Goal: Communication & Community: Answer question/provide support

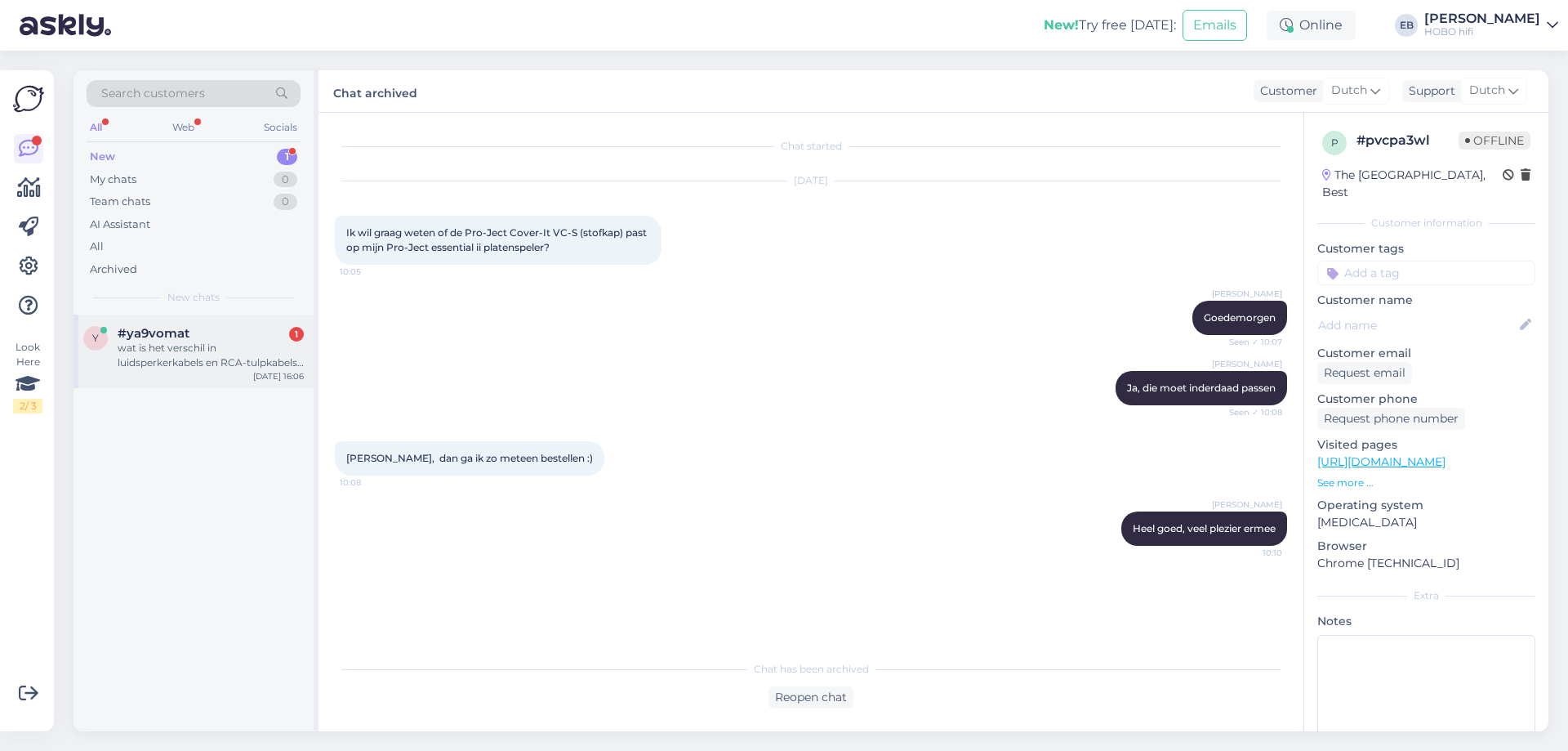
click at [237, 338] on div "#ya9vomat 1" at bounding box center [210, 333] width 186 height 14
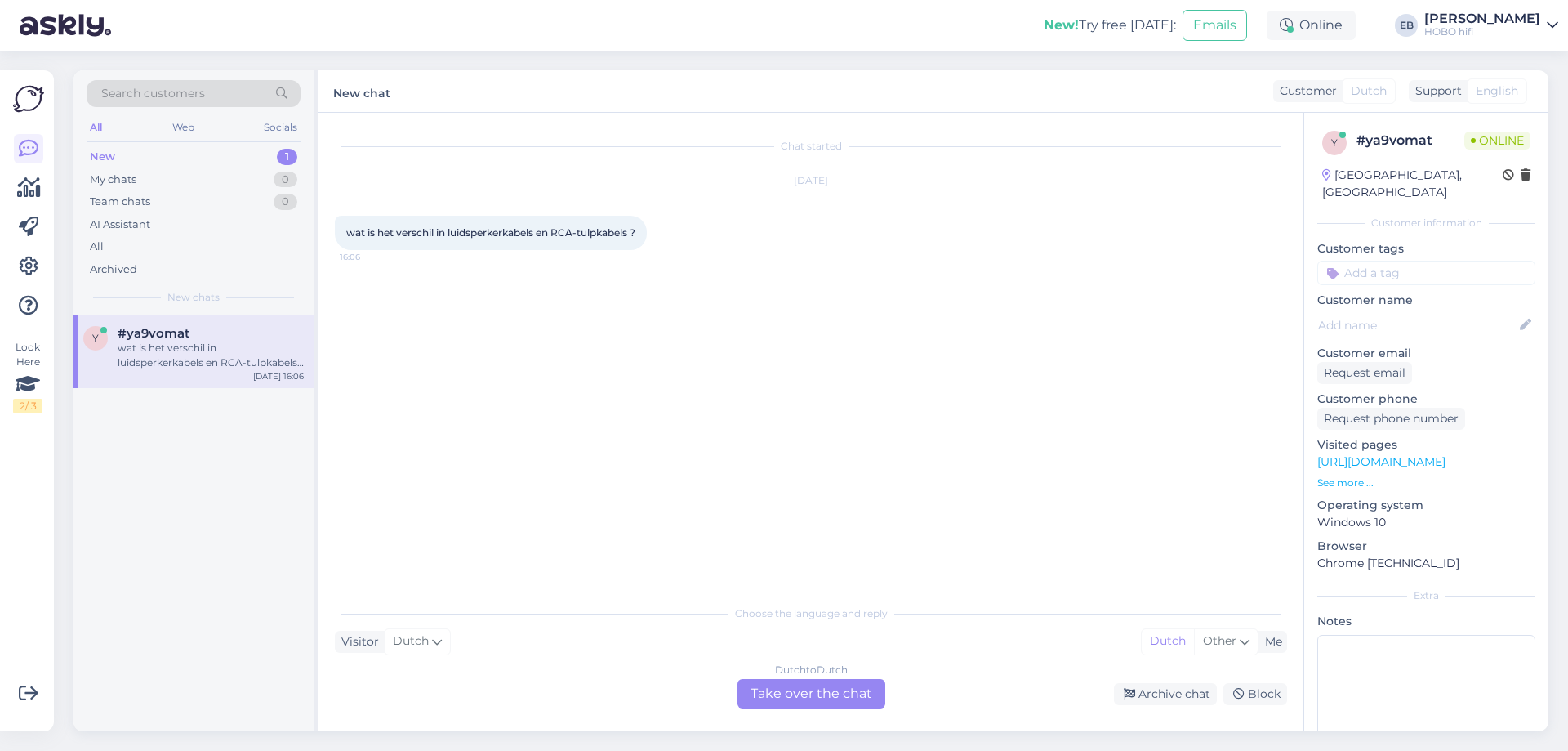
click at [811, 693] on div "Dutch to Dutch Take over the chat" at bounding box center [811, 693] width 148 height 29
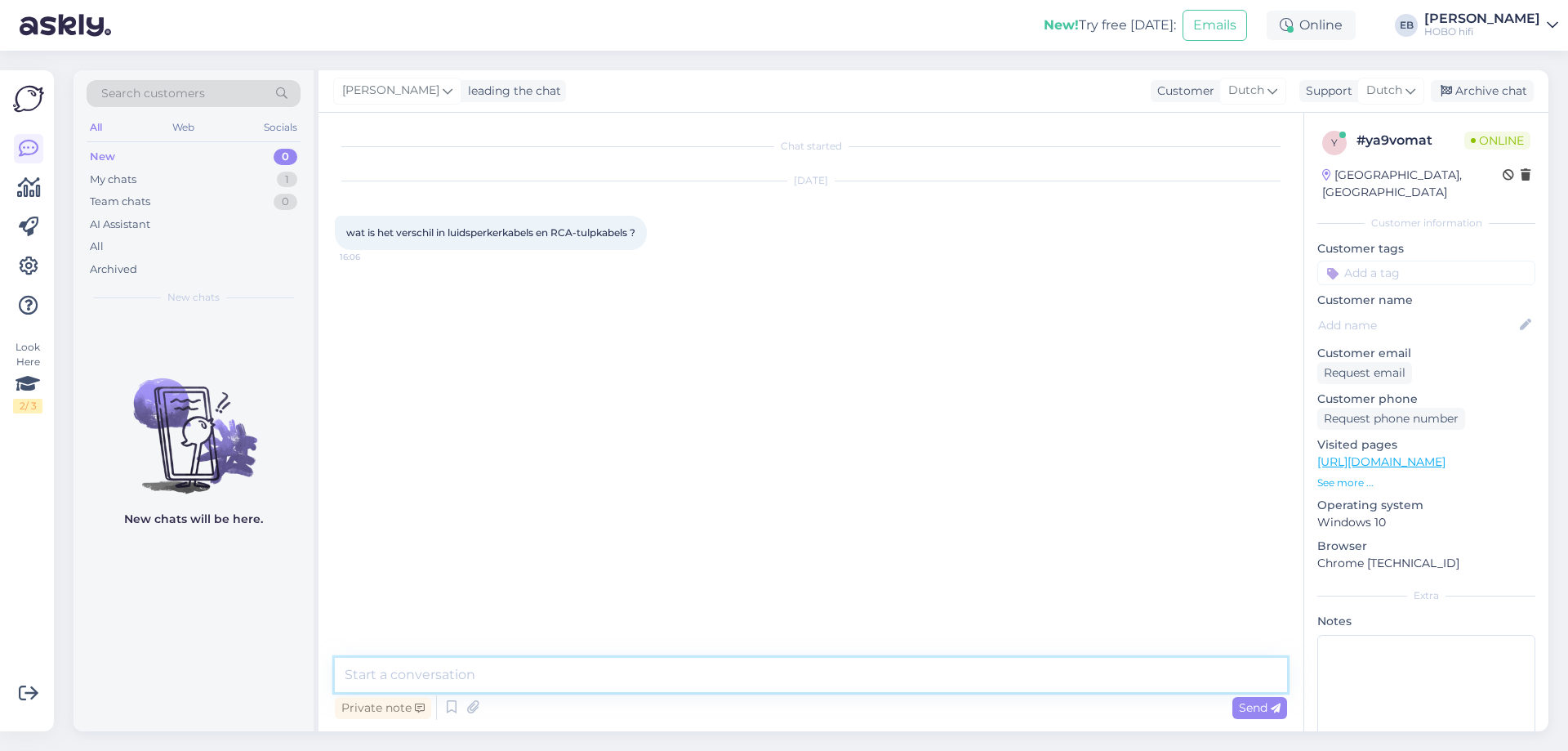
click at [658, 674] on textarea at bounding box center [811, 675] width 952 height 35
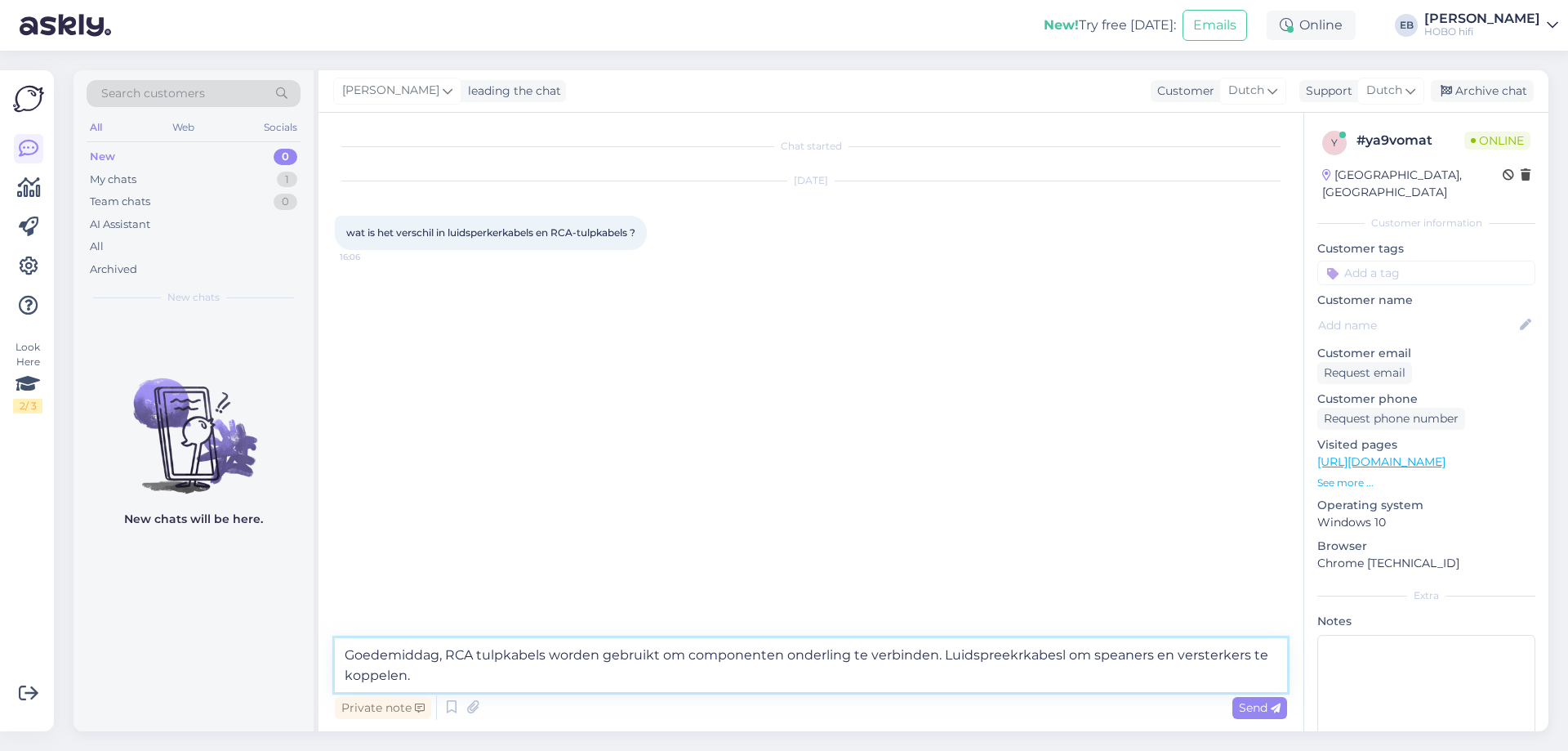
drag, startPoint x: 990, startPoint y: 655, endPoint x: 979, endPoint y: 660, distance: 12.1
click at [966, 659] on textarea "Goedemiddag, RCA tulpkabels worden gebruikt om componenten onderling te verbind…" at bounding box center [811, 665] width 952 height 54
type textarea "Goedemiddag, RCA tulpkabels worden gebruikt om componenten onderling te verbind…"
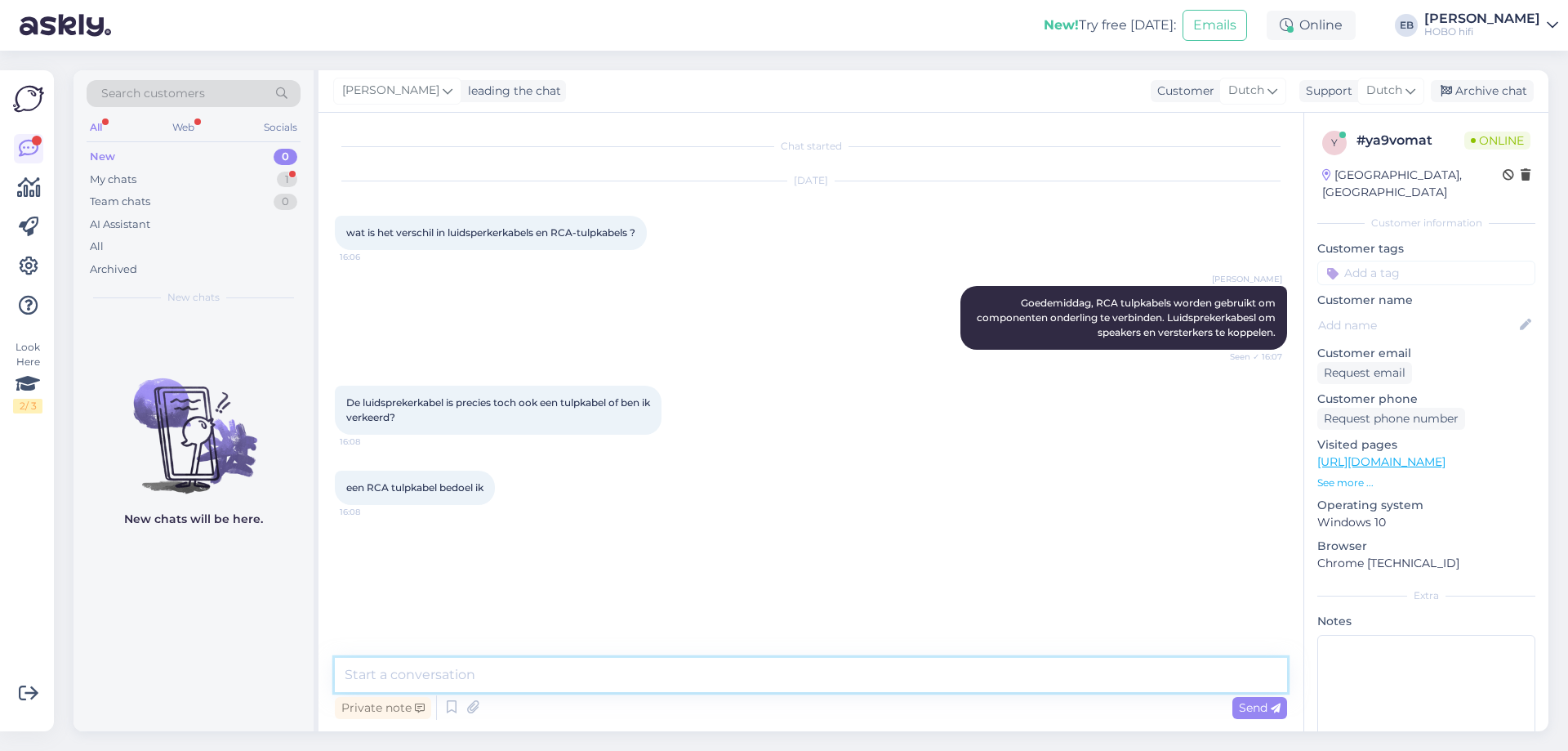
click at [452, 660] on textarea at bounding box center [811, 675] width 952 height 35
type textarea "Nee, dat klopt niet."
click at [480, 673] on textarea at bounding box center [811, 675] width 952 height 35
type textarea "Maar laat ik het omdraaien, wat wil je waarop aansluiten?"
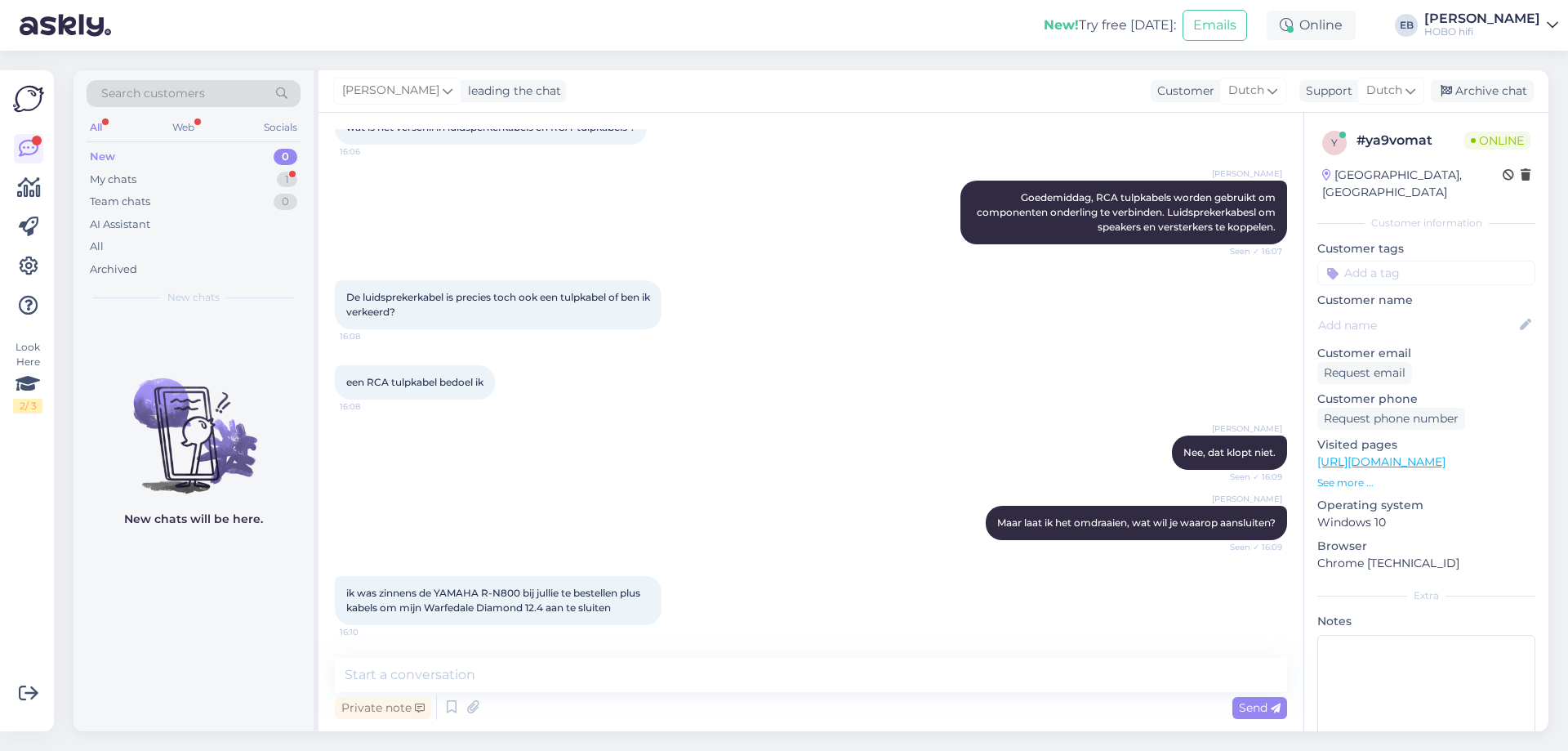
scroll to position [190, 0]
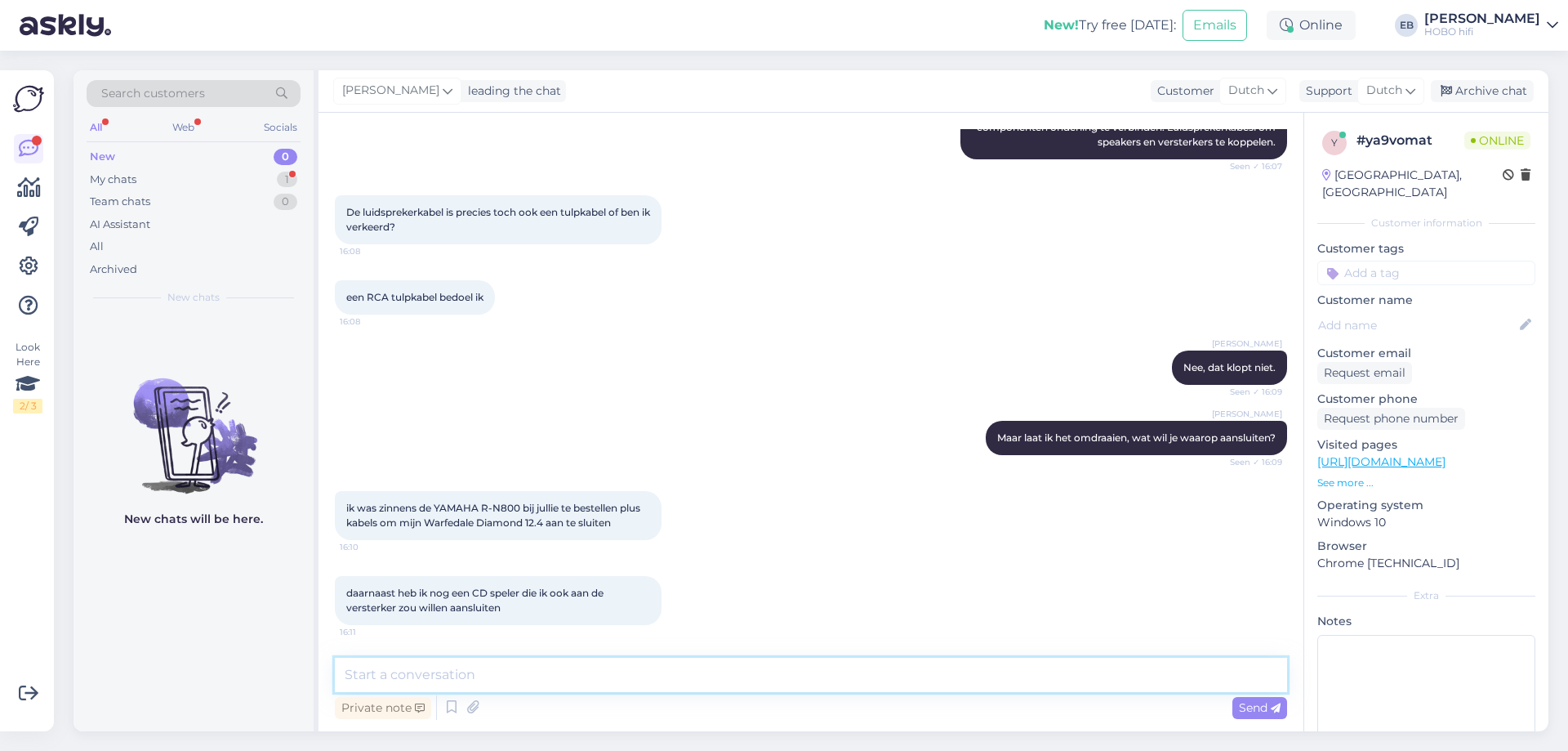
click at [396, 681] on textarea at bounding box center [811, 675] width 952 height 35
type textarea "Geen enkel probleem, ik help je er gaar bij. Wil je dat ik je even bel?"
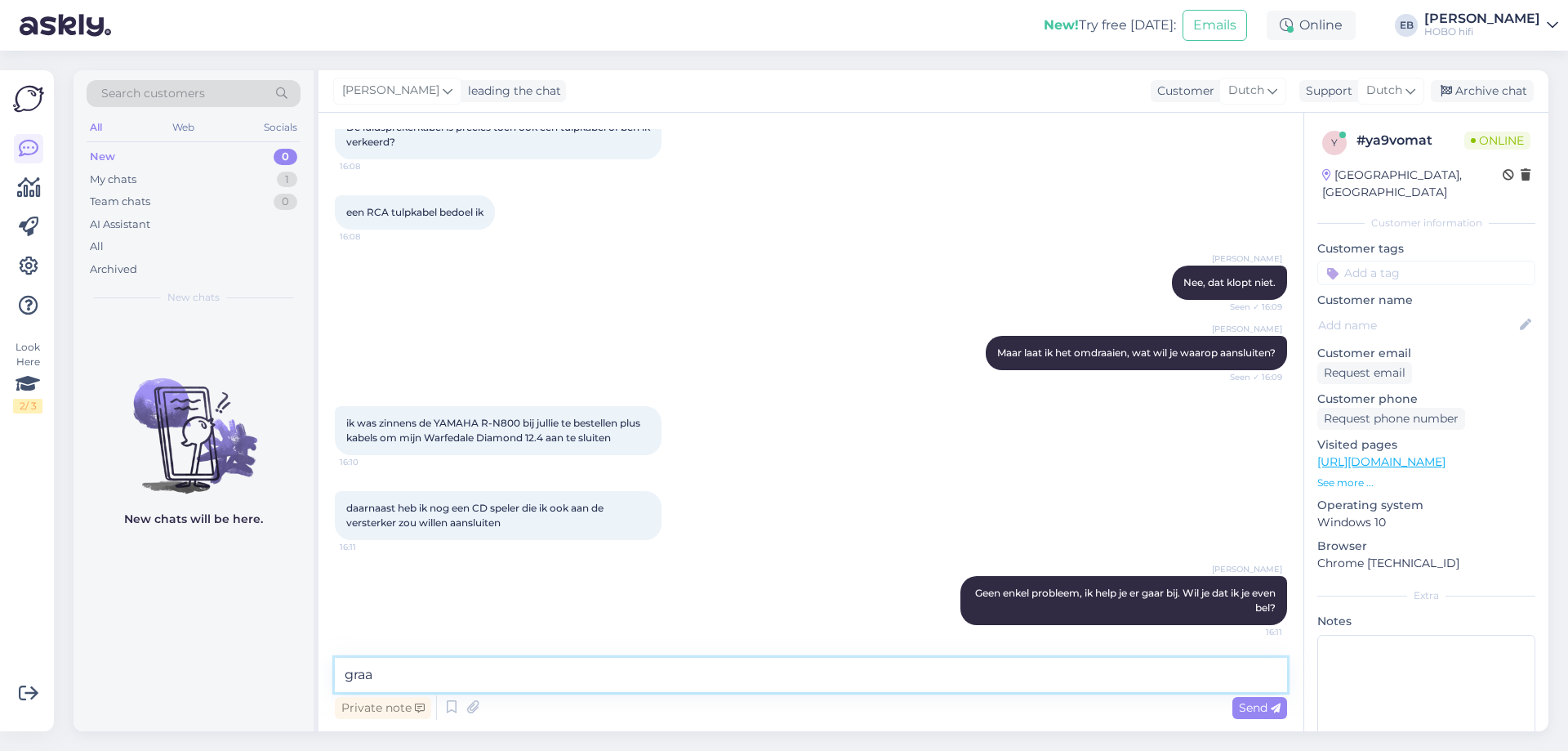
type textarea "graag"
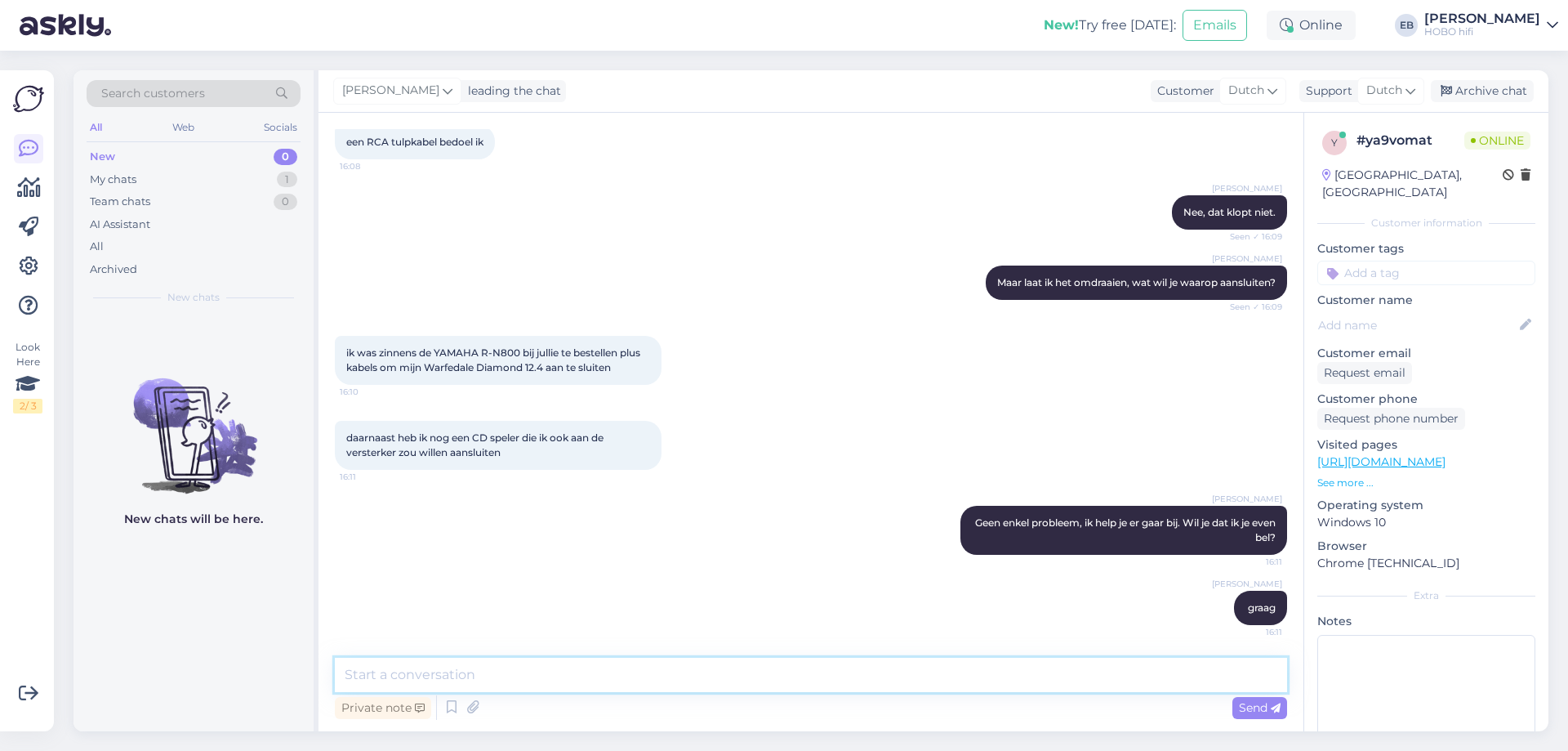
click at [436, 675] on textarea at bounding box center [811, 675] width 952 height 35
click at [575, 666] on textarea at bounding box center [811, 675] width 952 height 35
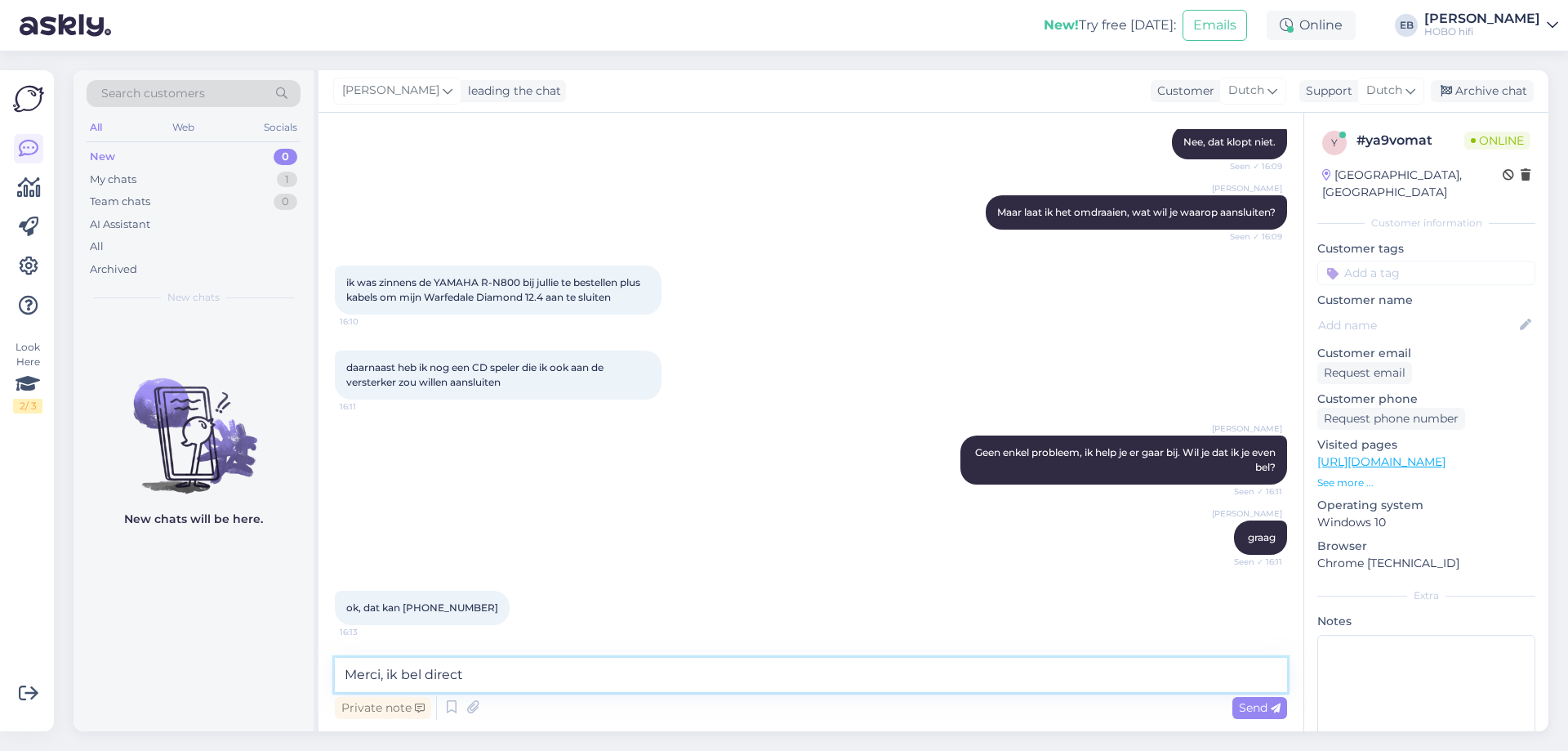
type textarea "Merci, ik bel direct."
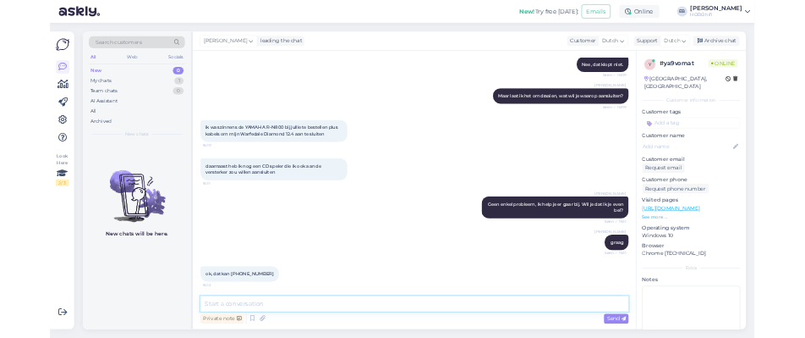
scroll to position [503, 0]
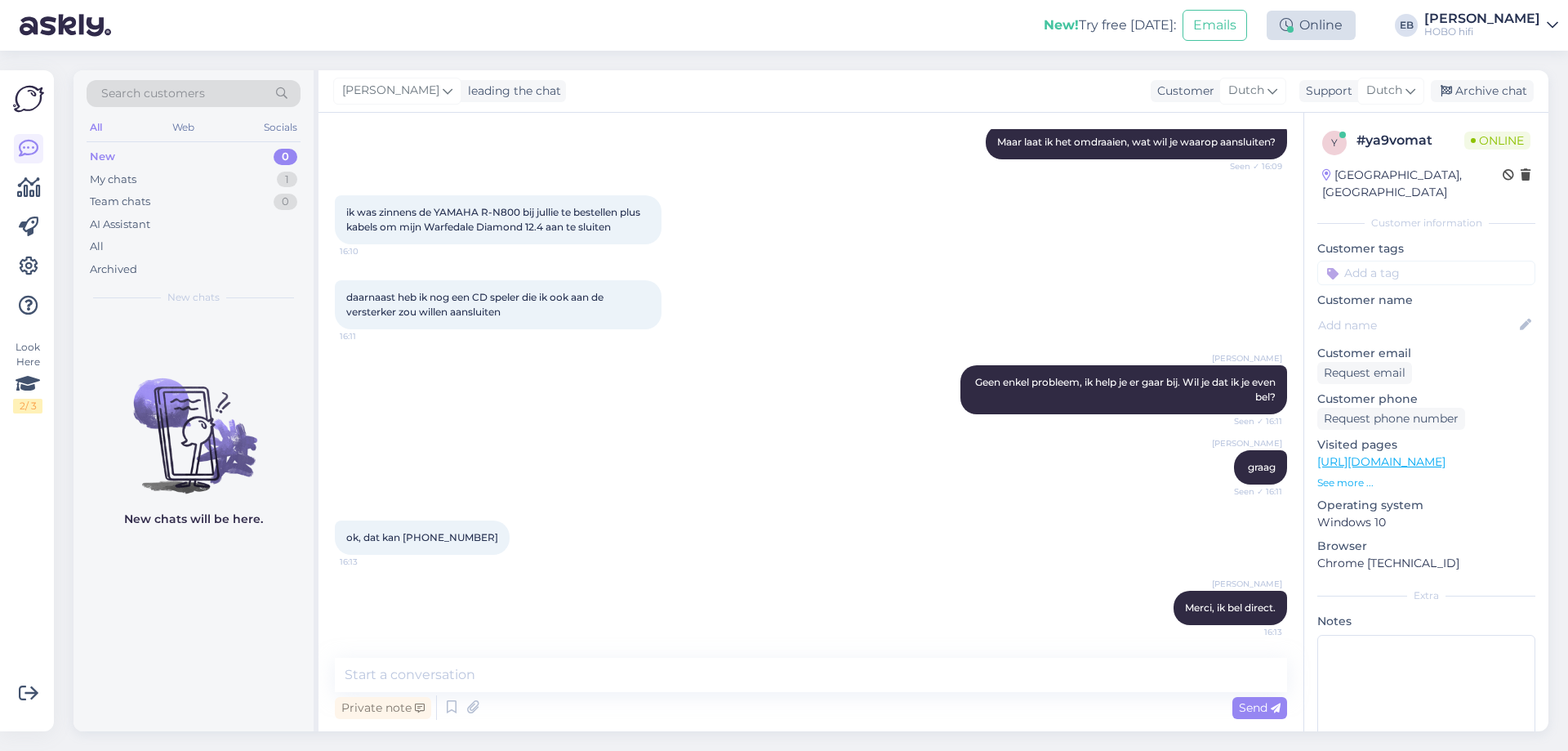
click at [1344, 27] on div "Online" at bounding box center [1311, 25] width 89 height 29
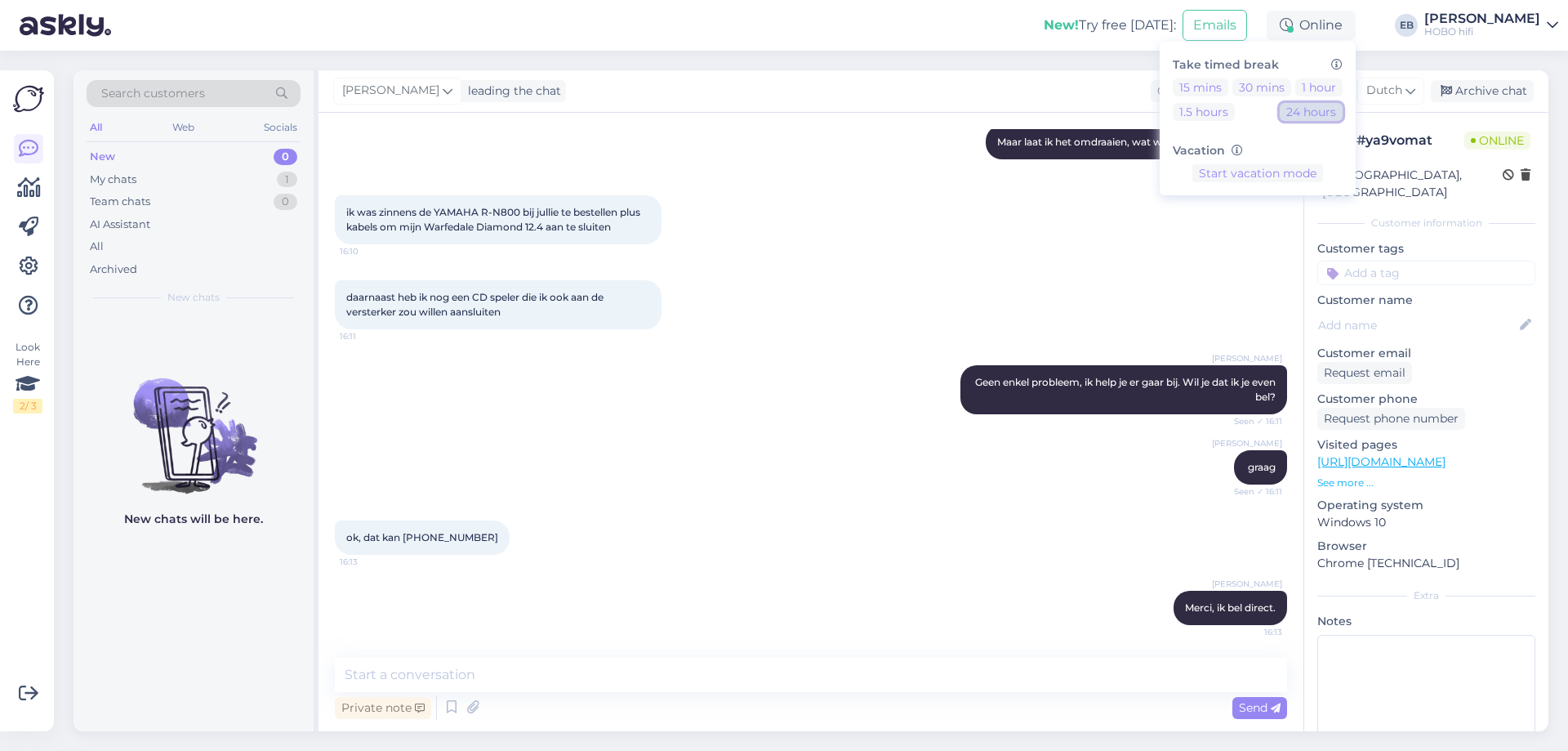
click at [1334, 113] on button "24 hours" at bounding box center [1311, 112] width 63 height 18
drag, startPoint x: 548, startPoint y: 229, endPoint x: 431, endPoint y: 239, distance: 117.4
click at [431, 239] on div "ik was zinnens de YAMAHA R-N800 bij jullie te bestellen plus kabels om mijn War…" at bounding box center [498, 219] width 326 height 49
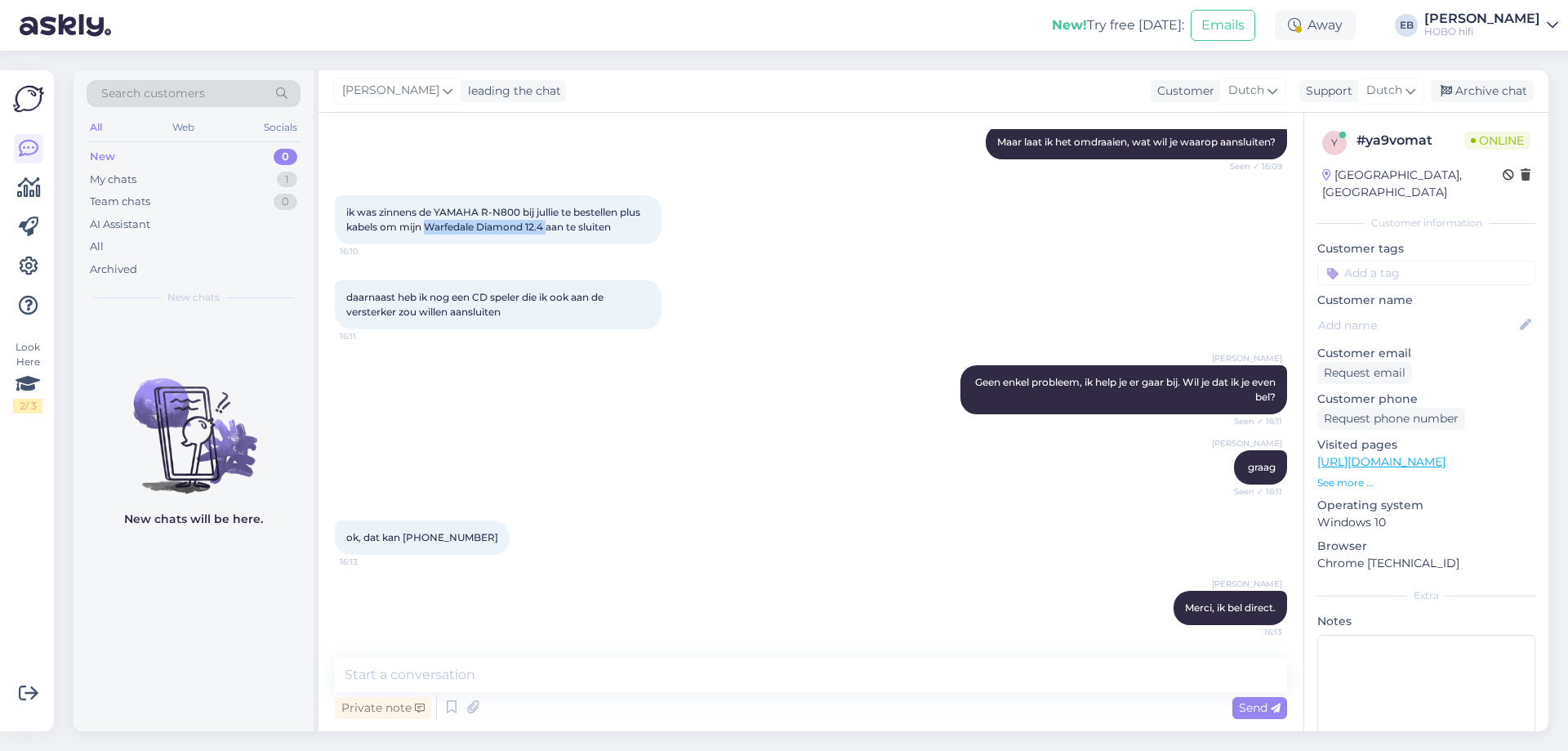
copy span "Warfedale Diamond 12.4"
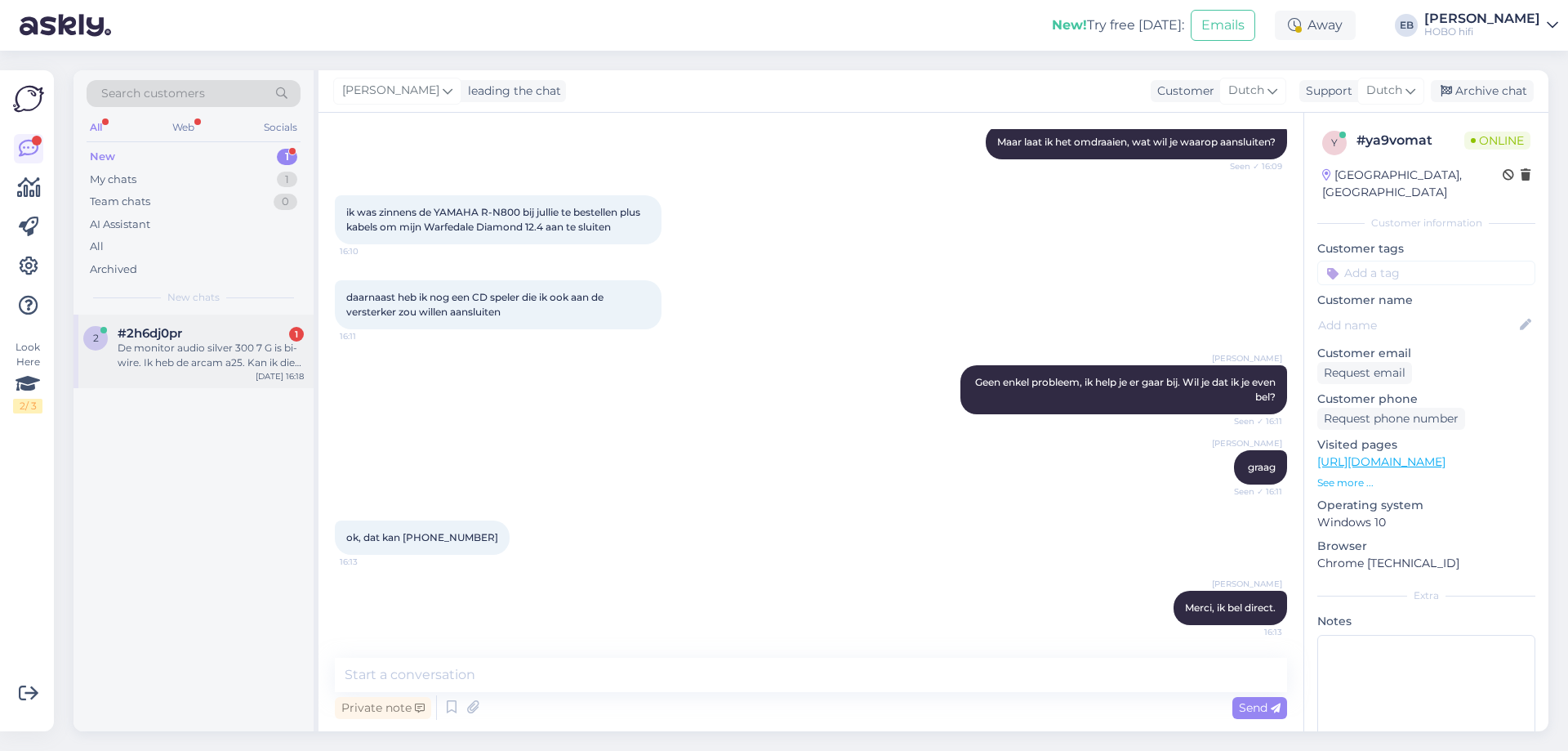
click at [221, 370] on div "2 #2h6dj0pr 1 De monitor audio silver 300 7 G is bi-wire. Ik heb de arcam a25. …" at bounding box center [193, 351] width 240 height 73
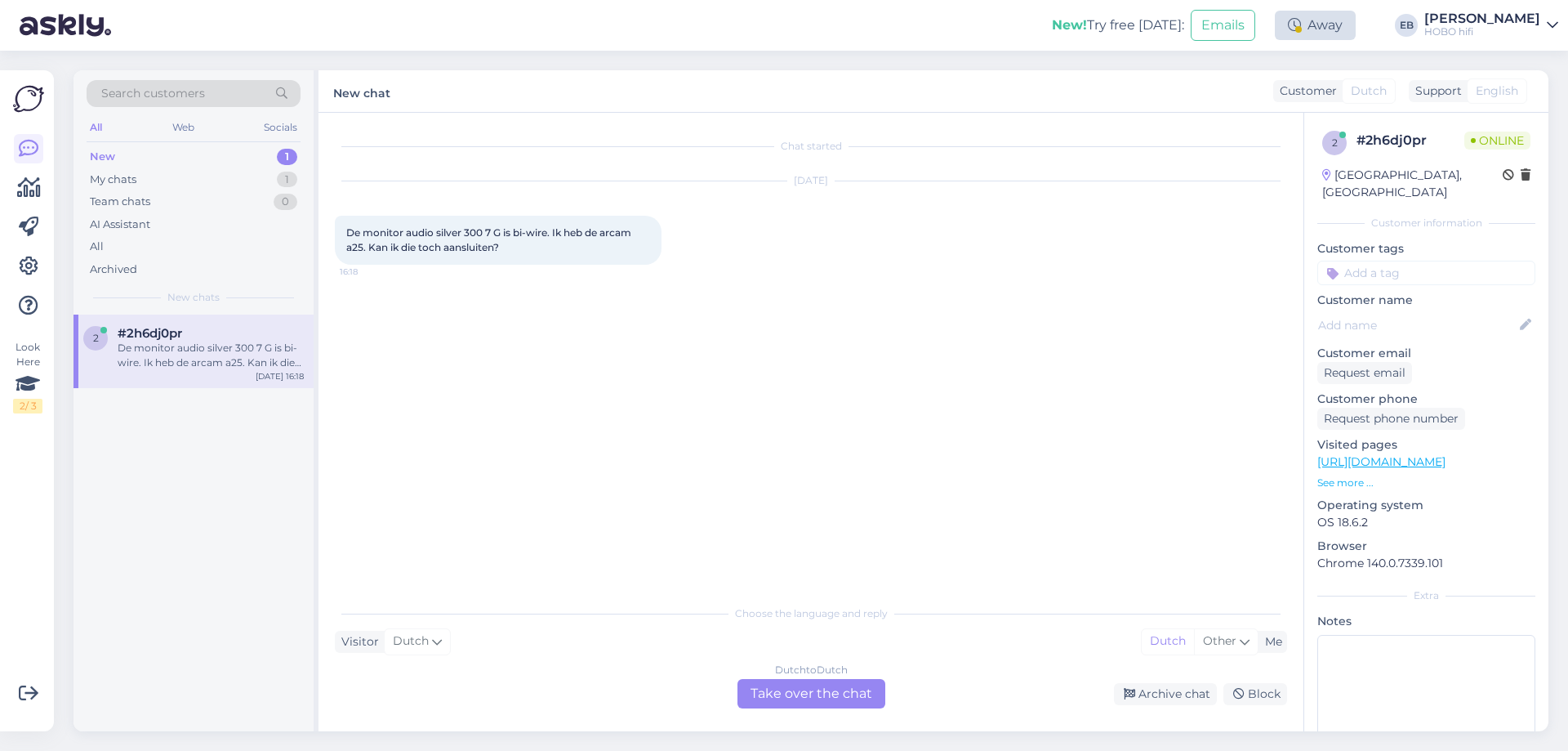
click at [1356, 22] on div "Away" at bounding box center [1316, 25] width 81 height 29
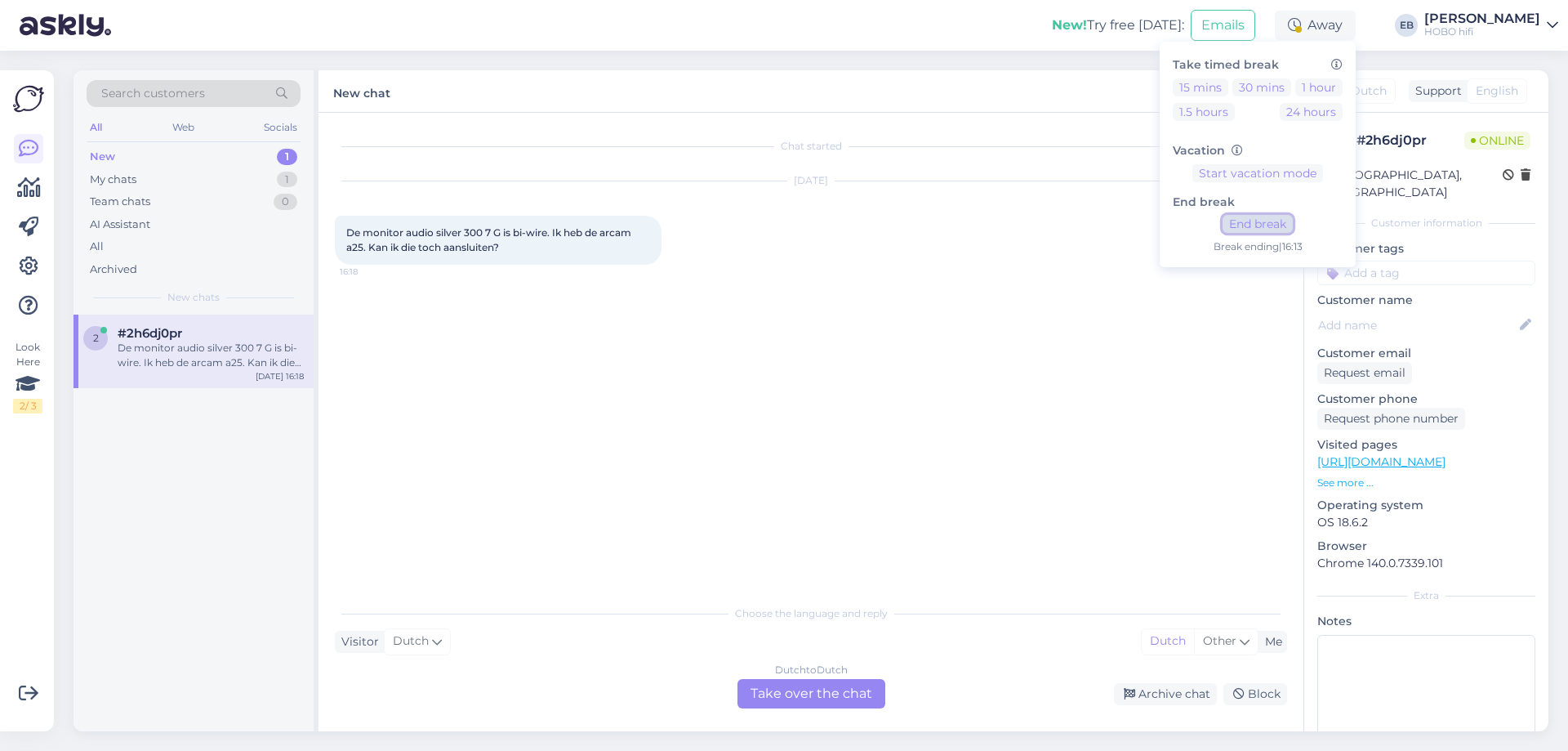
click at [1293, 230] on button "End break" at bounding box center [1258, 224] width 70 height 18
click at [809, 698] on div "Dutch to Dutch Take over the chat" at bounding box center [811, 693] width 148 height 29
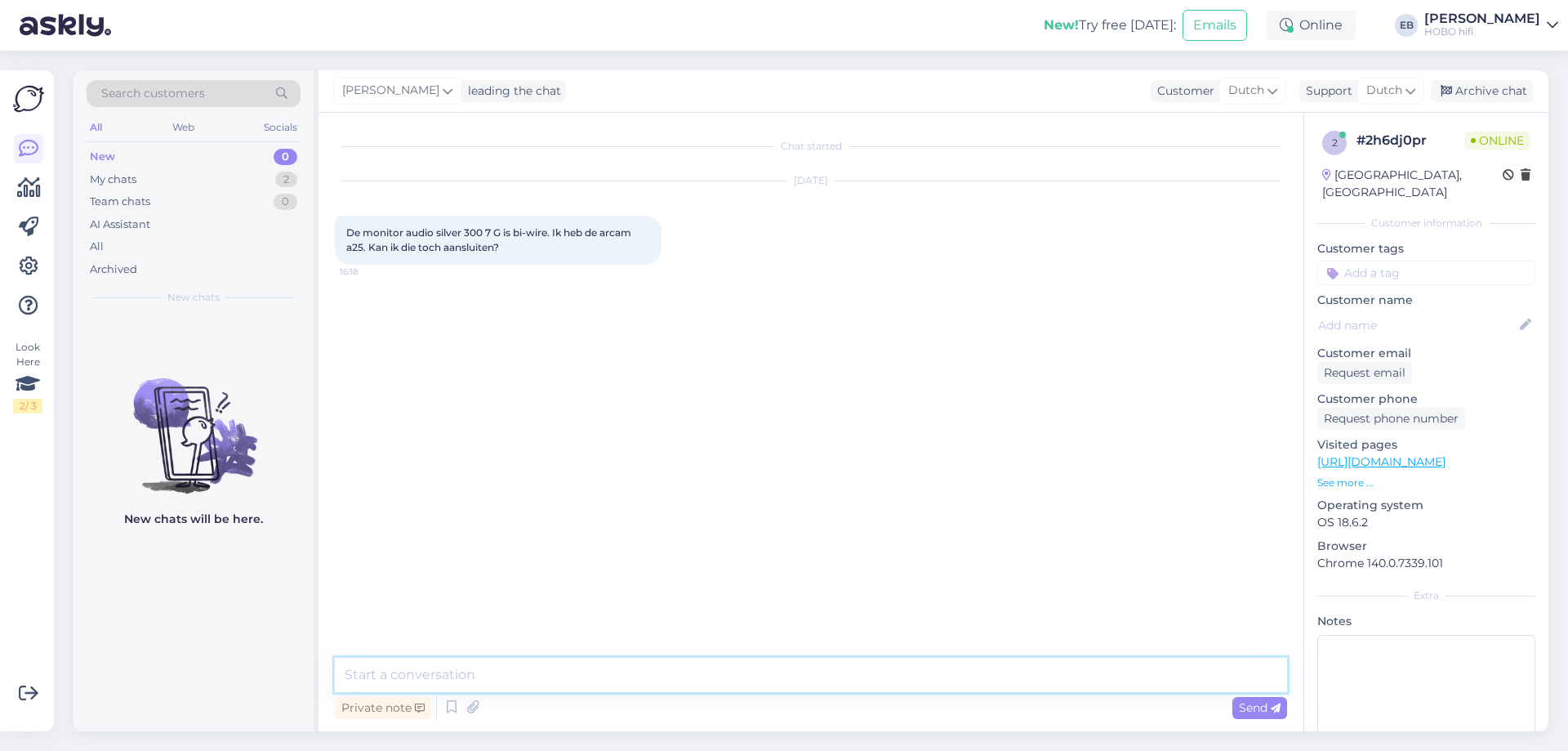
click at [632, 674] on textarea at bounding box center [811, 675] width 952 height 35
type textarea "Ja hoor, probleemloos"
click at [678, 675] on textarea at bounding box center [811, 675] width 952 height 35
click at [1355, 484] on p "See more ..." at bounding box center [1427, 482] width 218 height 14
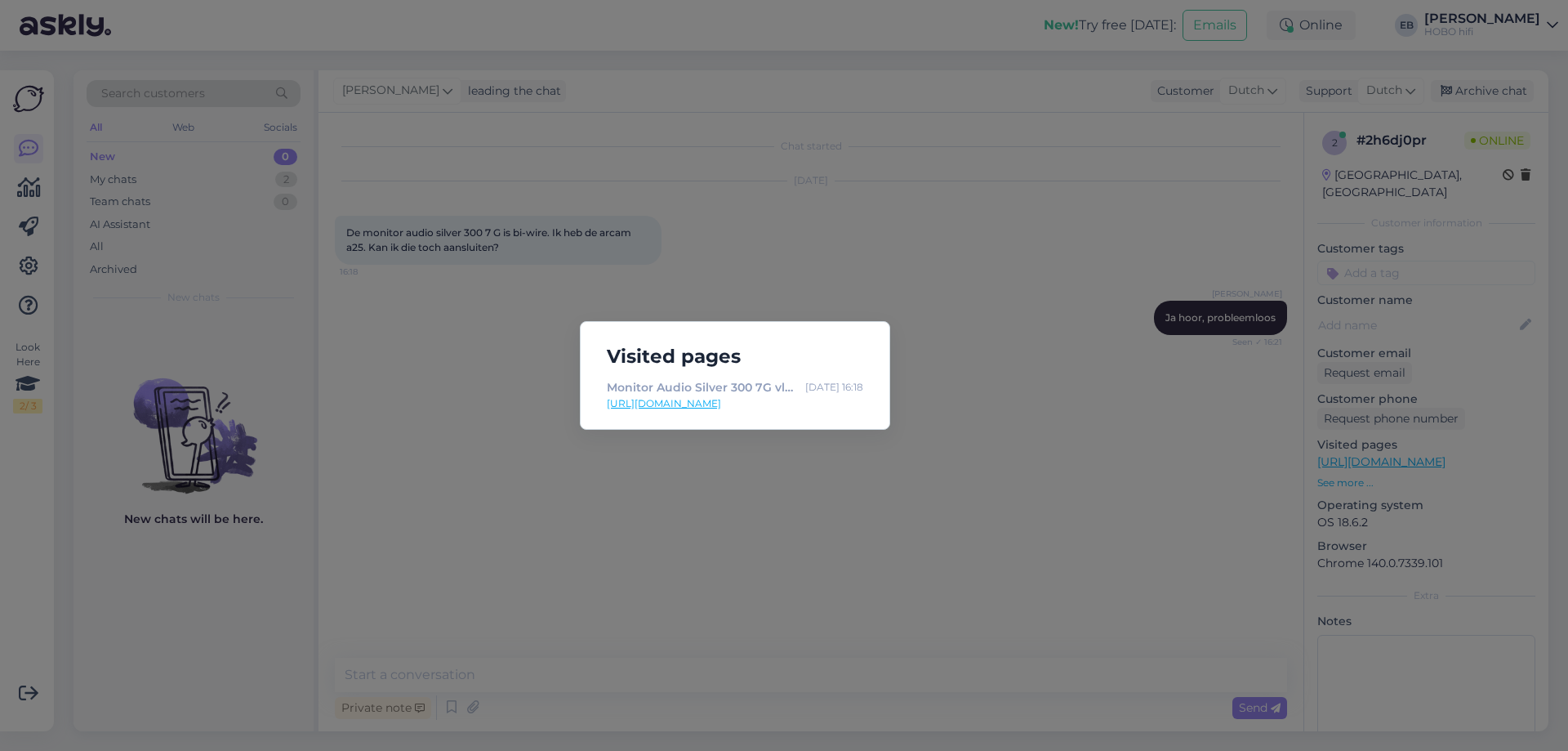
click at [815, 403] on link "[URL][DOMAIN_NAME]" at bounding box center [736, 403] width 257 height 14
click at [505, 324] on div "Visited pages Monitor Audio Silver 300 7G vloerstaande speaker walnoot [DATE] 1…" at bounding box center [784, 376] width 1568 height 751
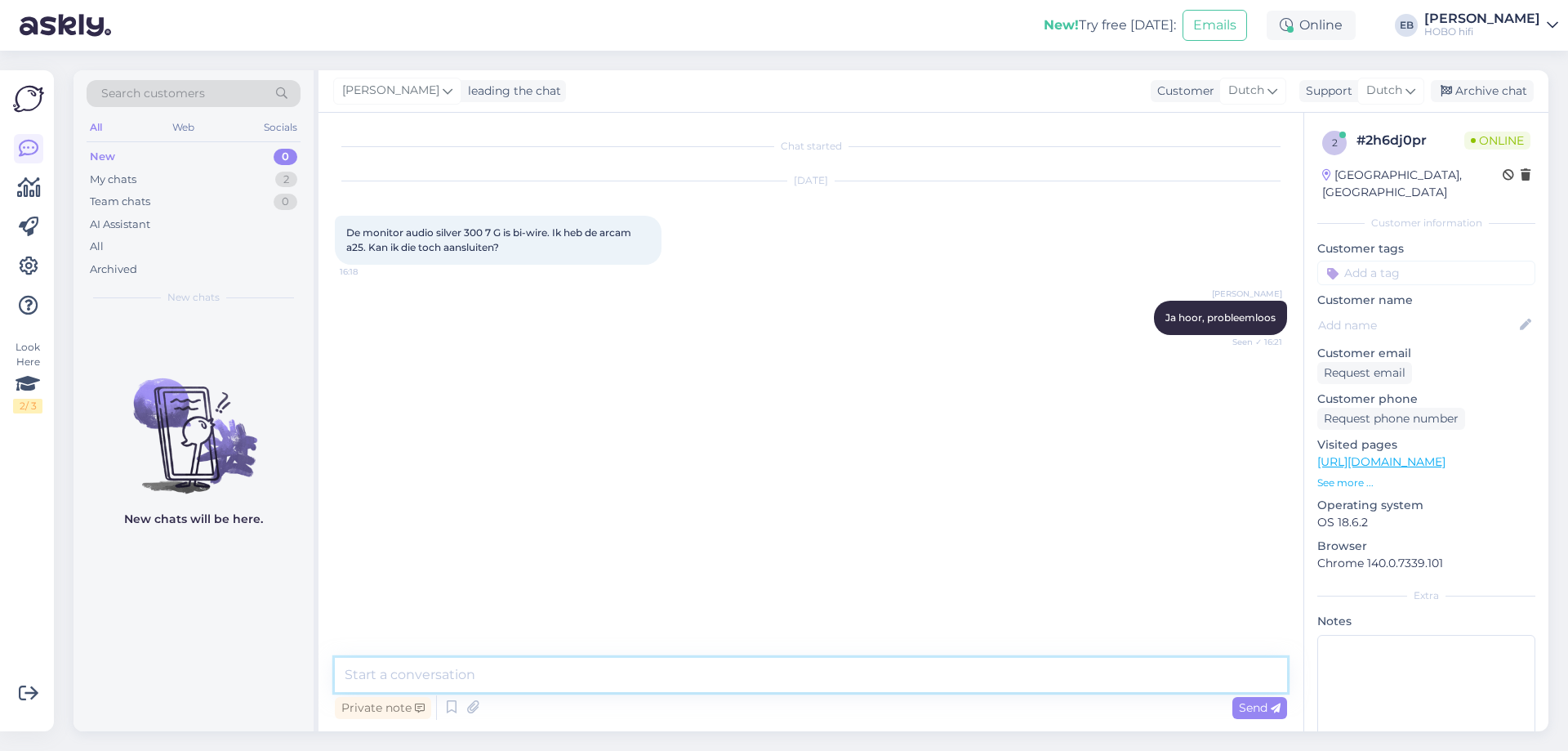
click at [417, 666] on textarea at bounding box center [811, 675] width 952 height 35
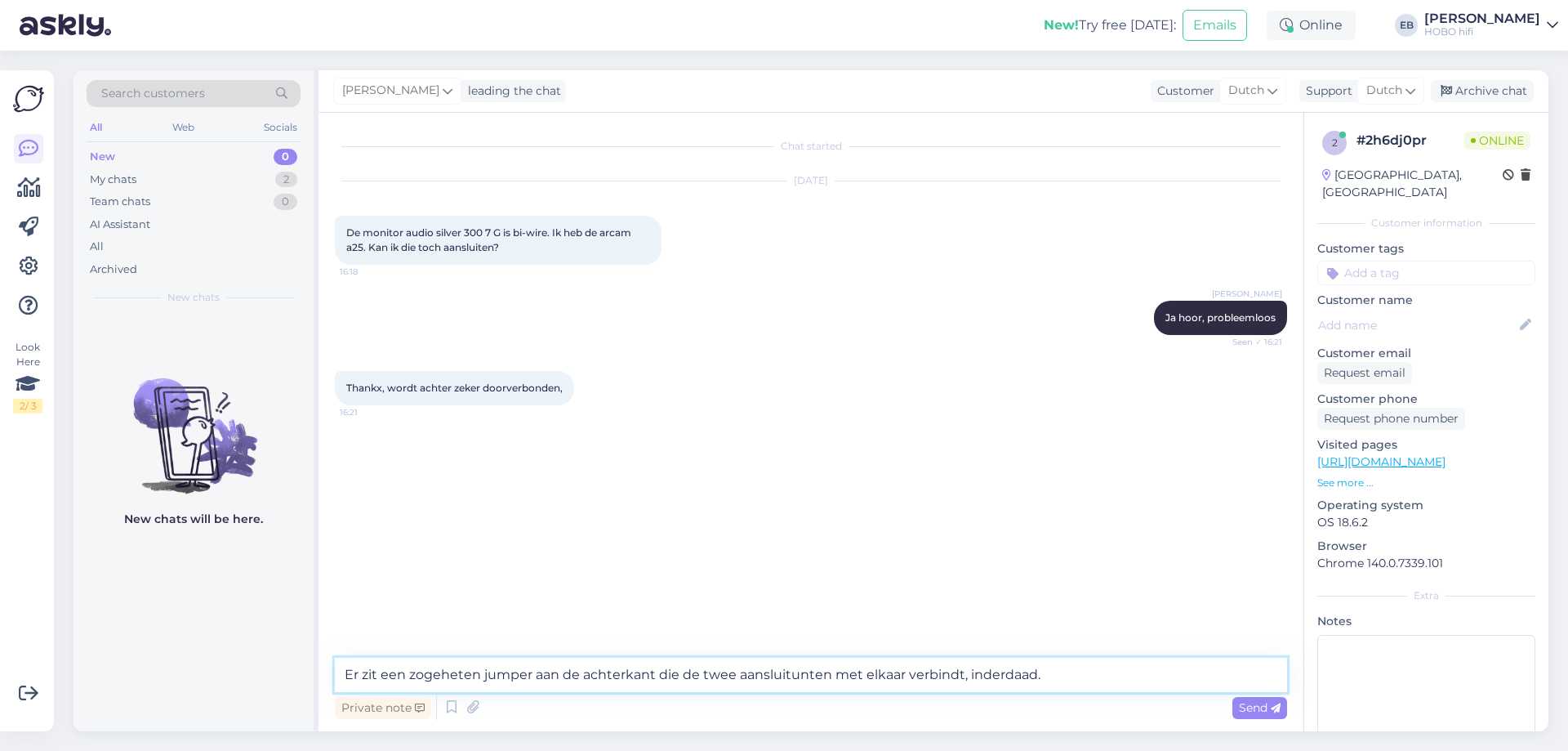
click at [786, 673] on textarea "Er zit een zogeheten jumper aan de achterkant die de twee aansluitunten met elk…" at bounding box center [811, 675] width 952 height 35
type textarea "Er zit een zogeheten jumper aan de achterkant die de twee aansluitpunten met el…"
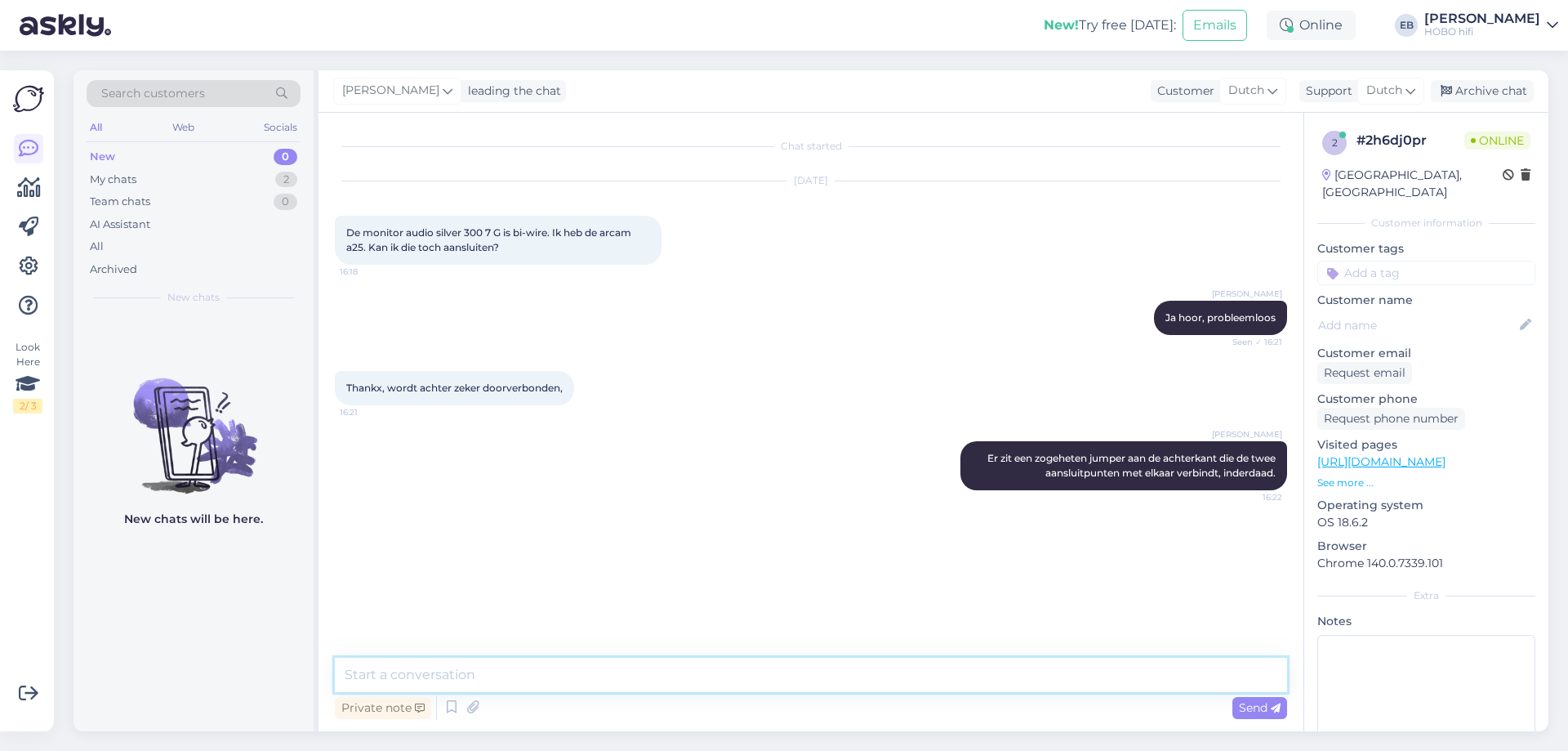
click at [714, 687] on textarea at bounding box center [811, 675] width 952 height 35
click at [584, 676] on textarea "Of je kiest voor een 4-aderige luidsp[rekerkabel die in single-bi-wire configur…" at bounding box center [811, 675] width 952 height 35
type textarea "Of je kiest voor een 4-aderige luidsprekerkabel die in single-bi-wire configura…"
click at [1252, 713] on span "Send" at bounding box center [1259, 707] width 42 height 14
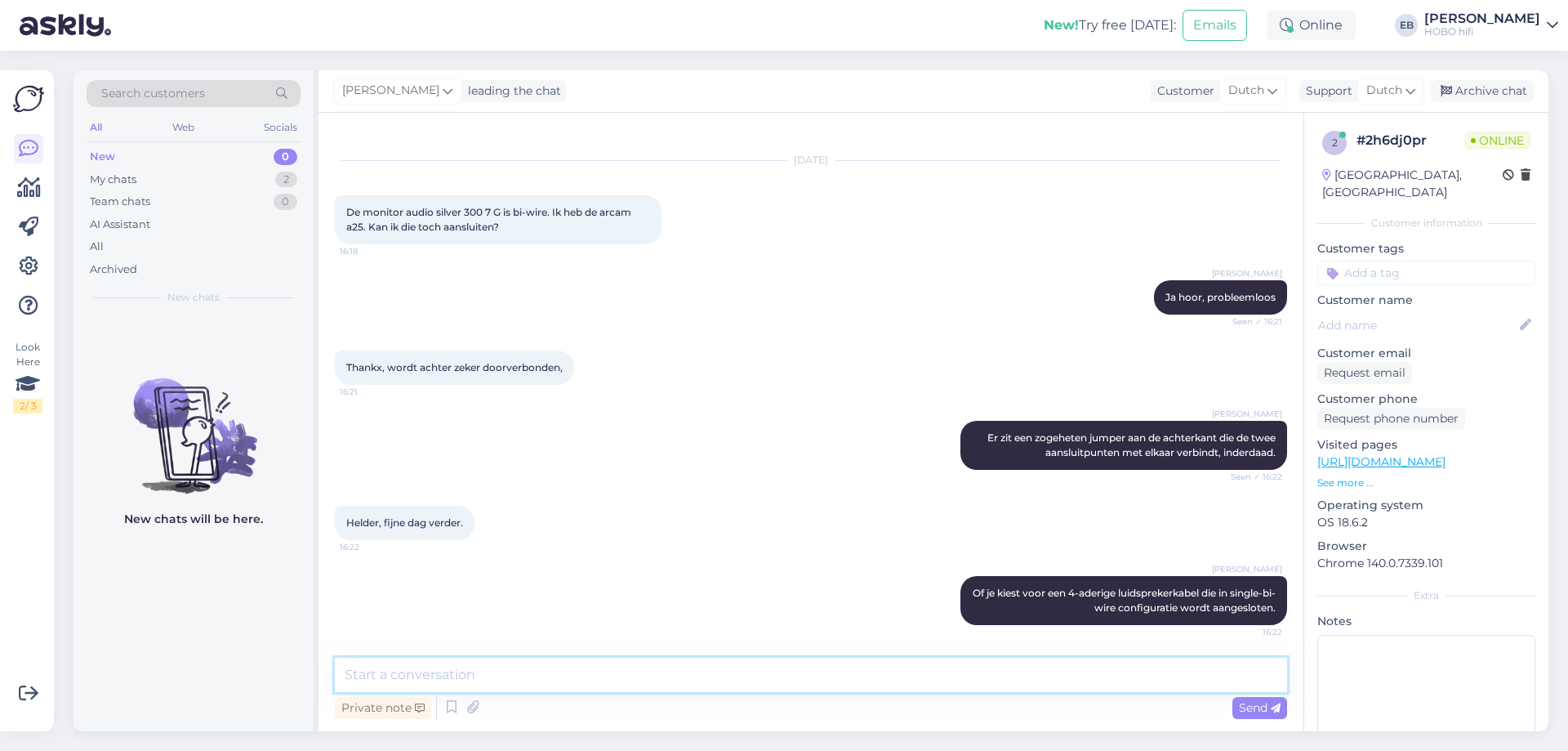
click at [545, 669] on textarea at bounding box center [811, 675] width 952 height 35
type textarea "Graag gedaa, en insgelijks"
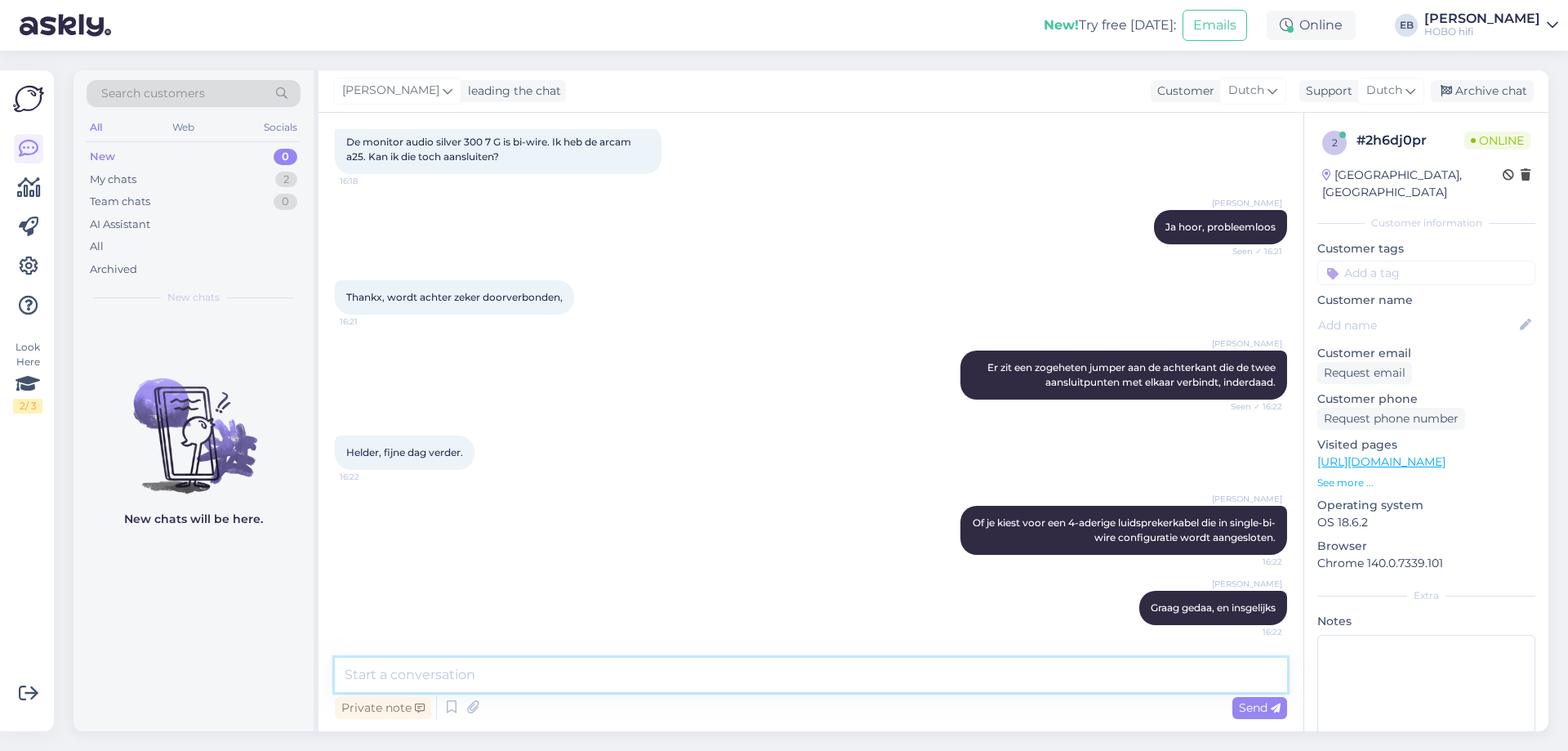
click at [702, 677] on textarea at bounding box center [811, 675] width 952 height 35
type textarea "n"
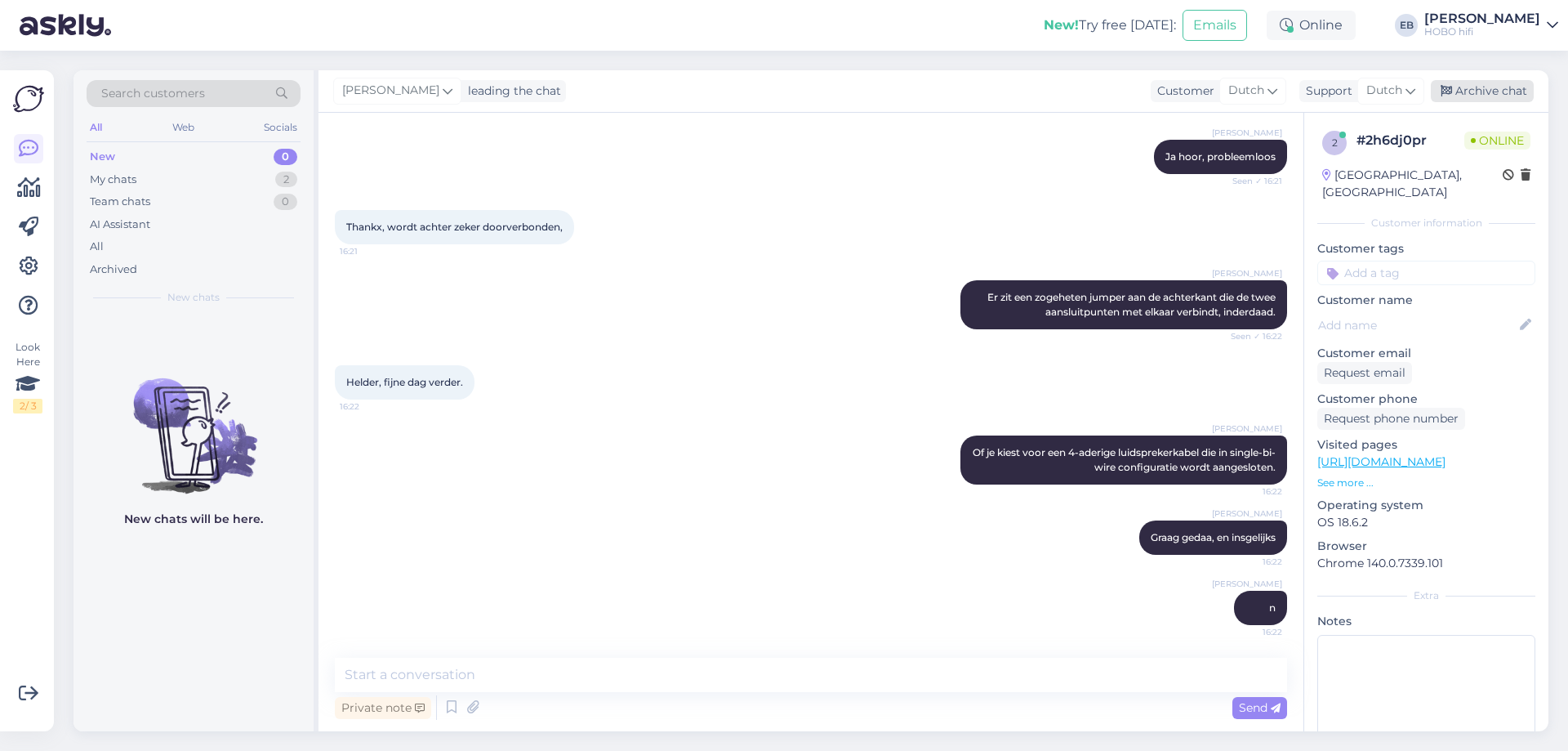
click at [1489, 88] on div "Archive chat" at bounding box center [1482, 91] width 103 height 22
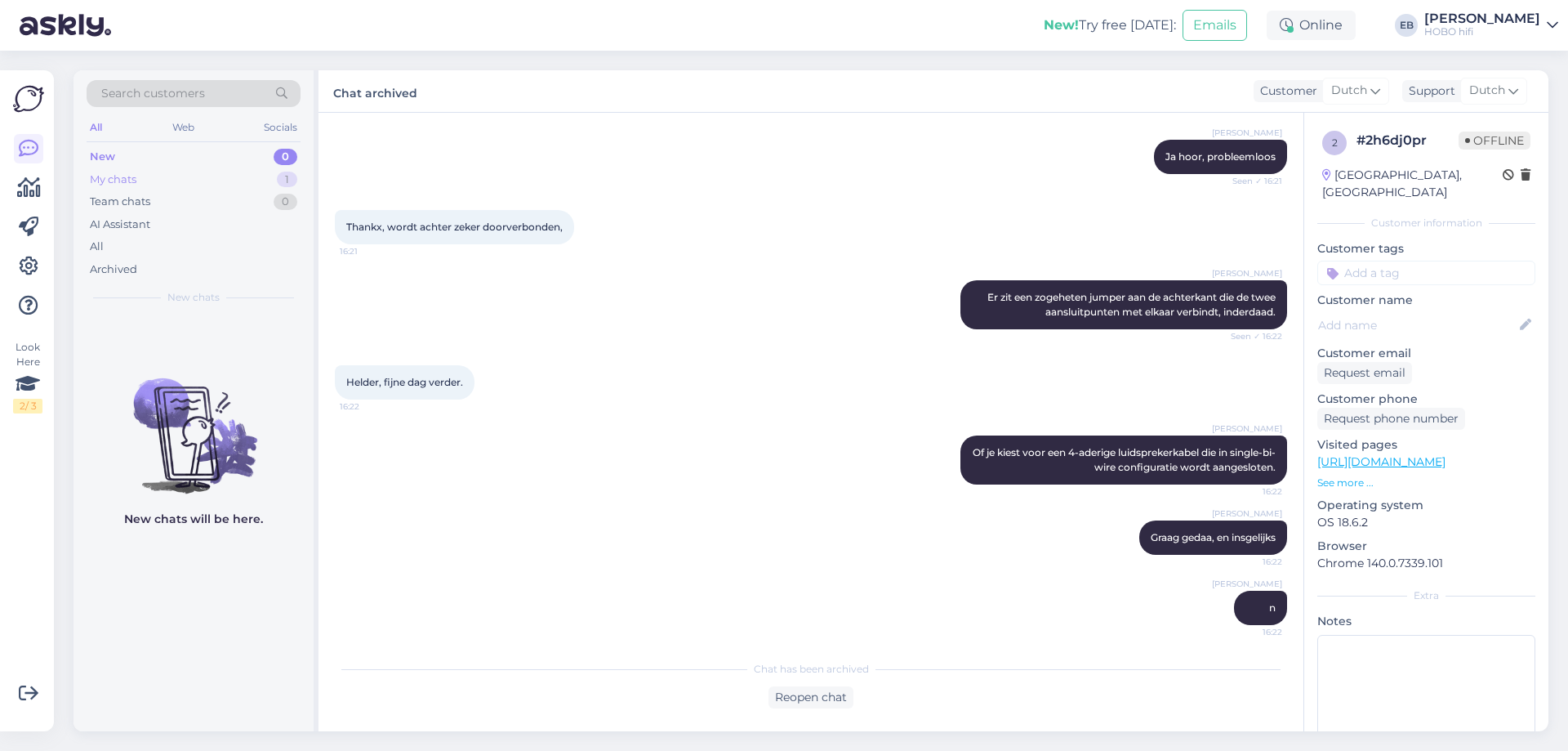
click at [200, 178] on div "My chats 1" at bounding box center [194, 180] width 214 height 23
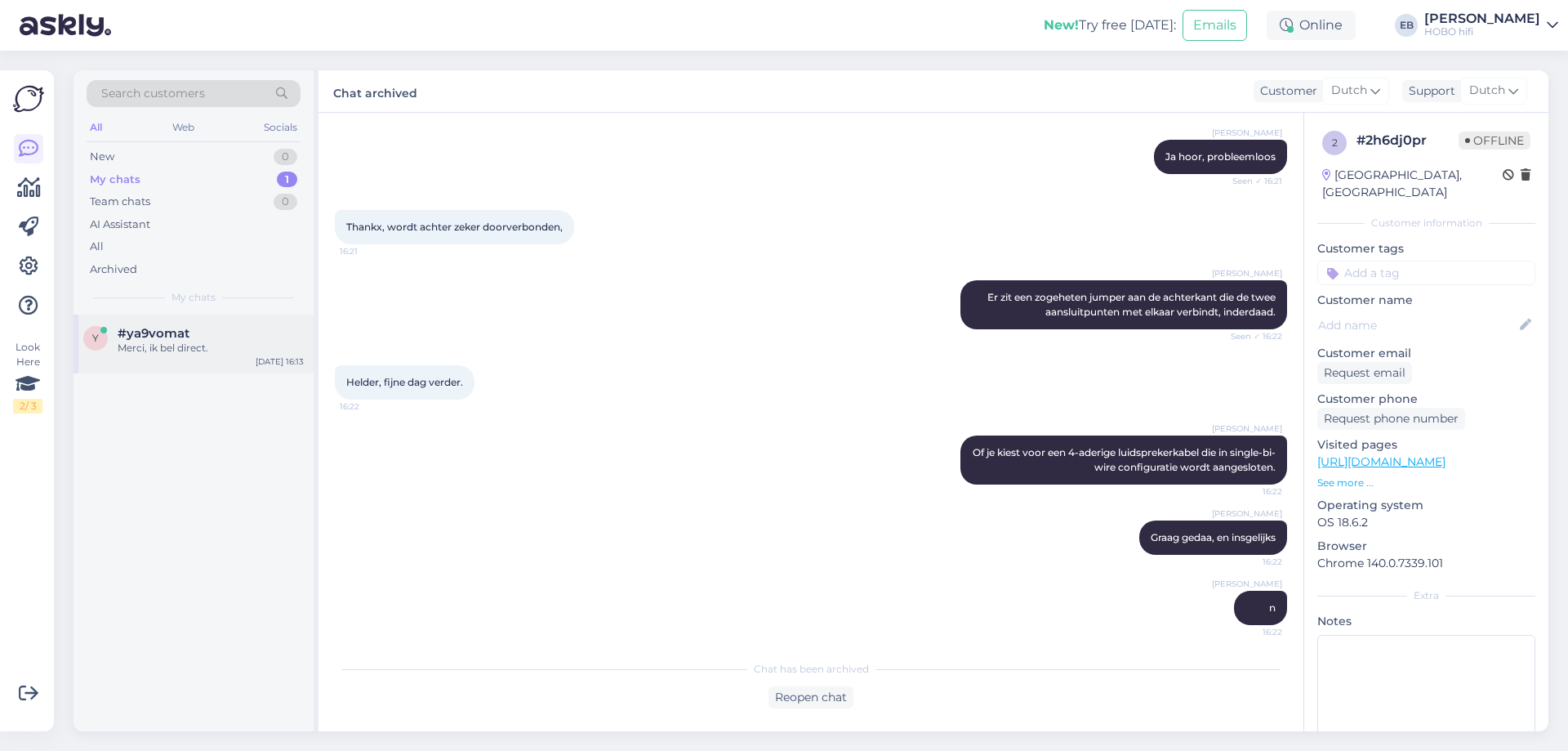
click at [219, 336] on div "#ya9vomat" at bounding box center [210, 333] width 186 height 14
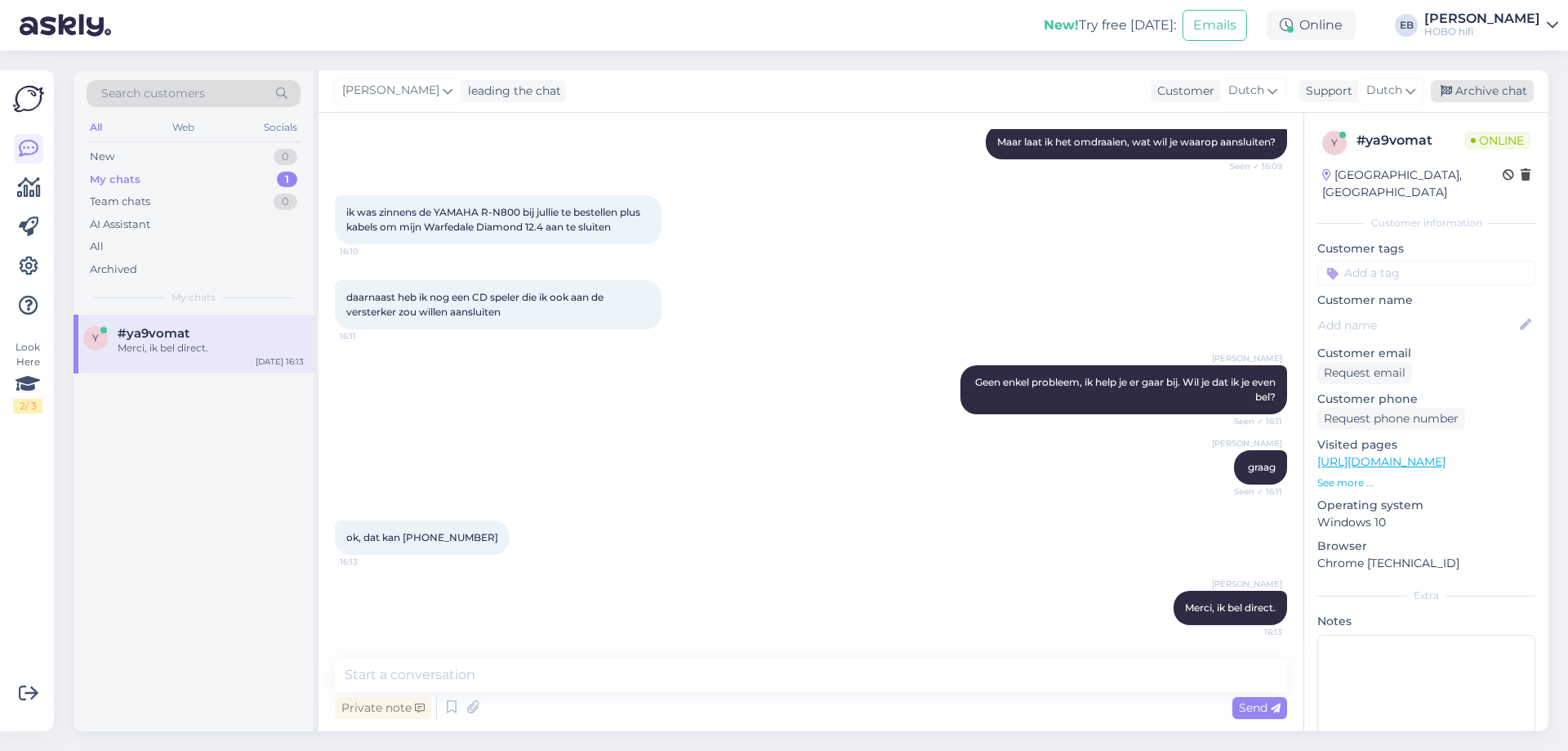
click at [1470, 86] on div "Archive chat" at bounding box center [1482, 91] width 103 height 22
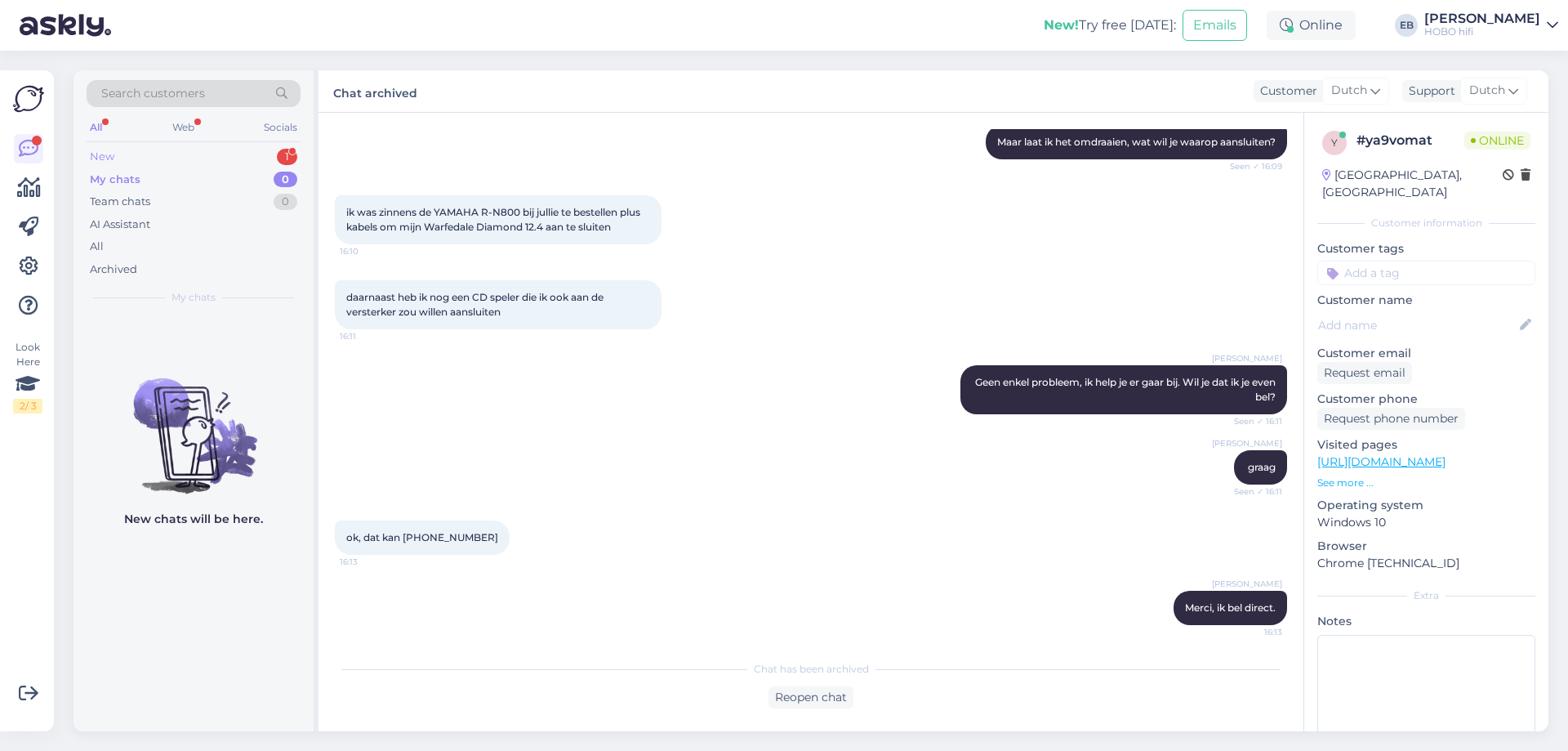
click at [166, 148] on div "New 1" at bounding box center [194, 157] width 214 height 23
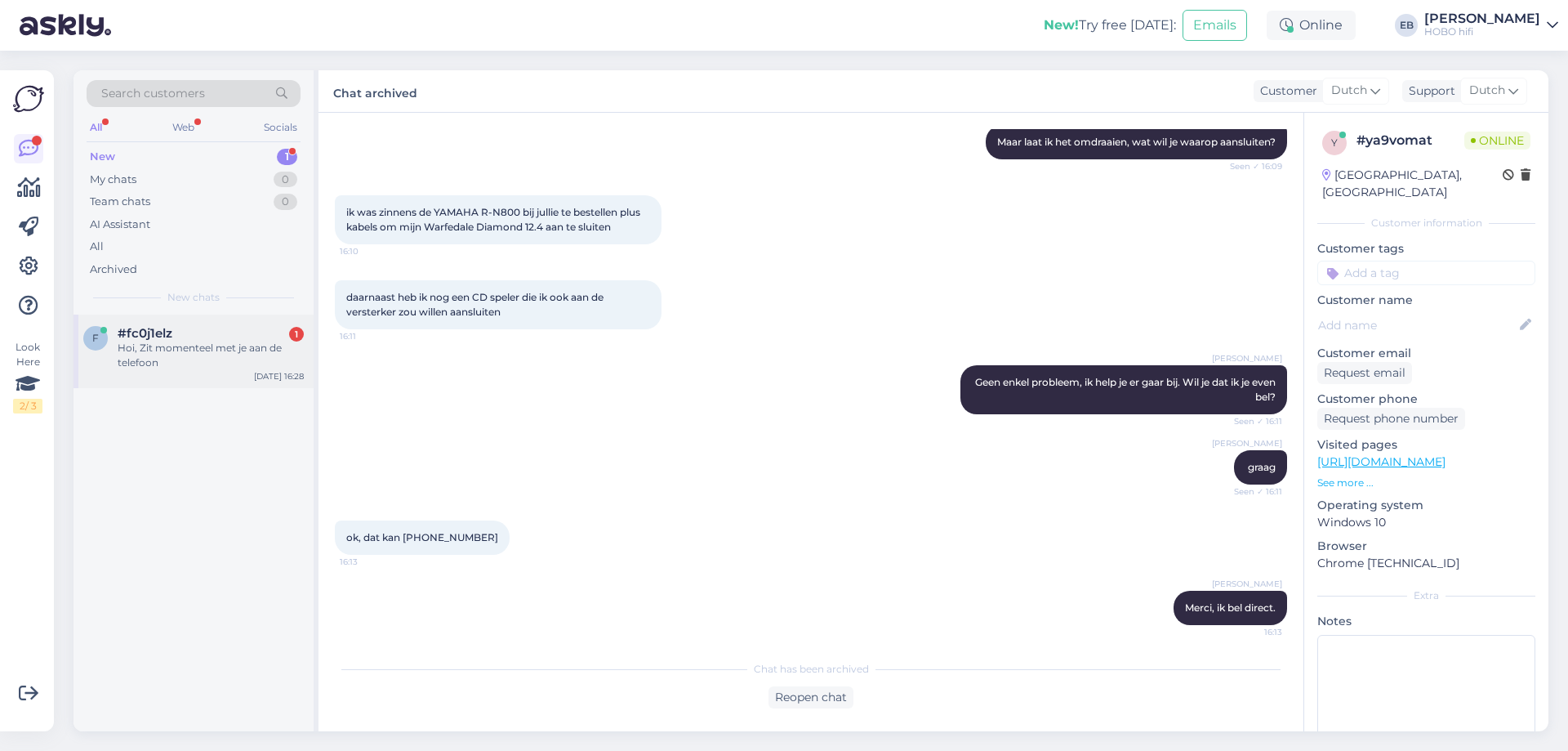
click at [212, 343] on div "Hoi, Zit momenteel met je aan de telefoon" at bounding box center [210, 355] width 186 height 29
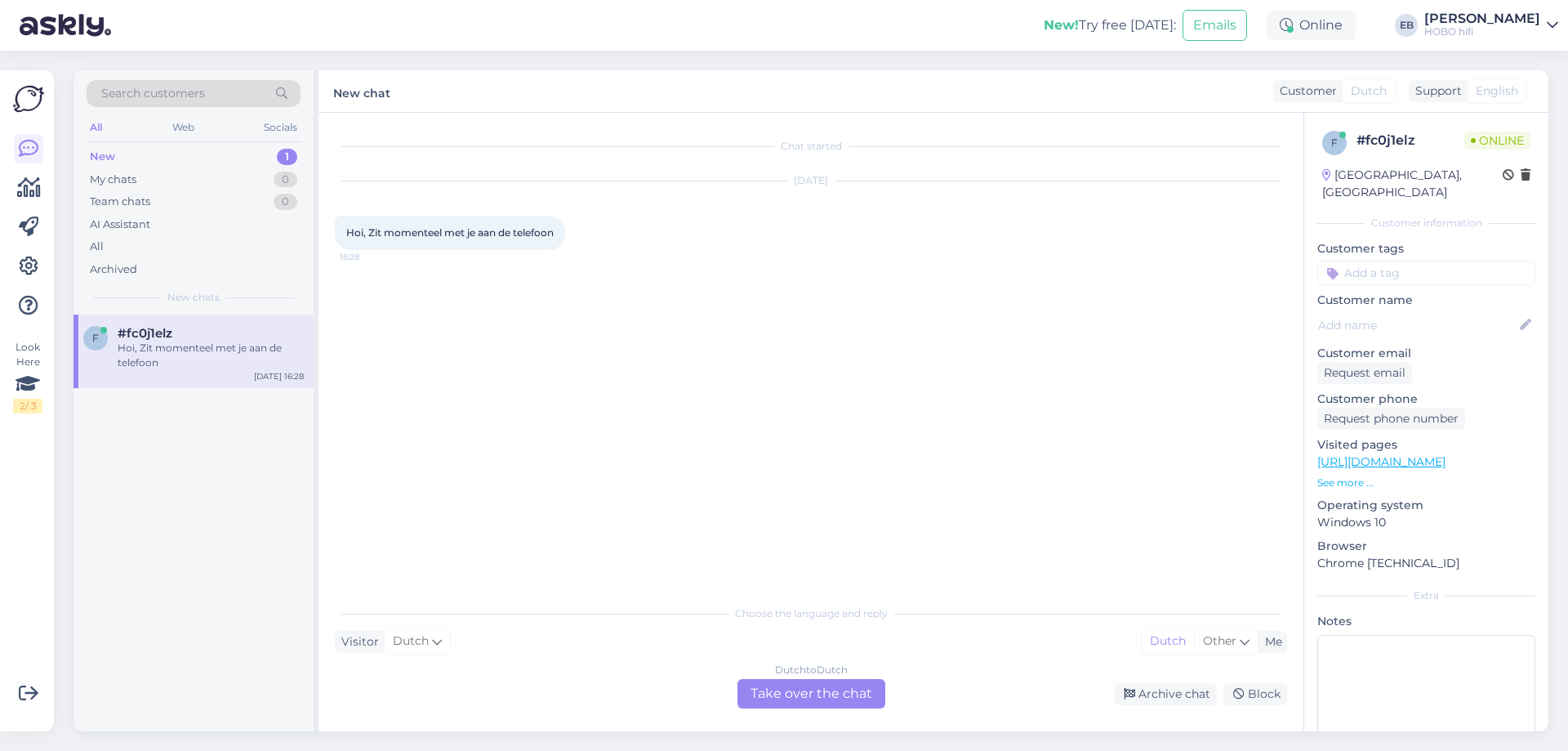
scroll to position [0, 0]
click at [832, 706] on div "Dutch to Dutch Take over the chat" at bounding box center [811, 693] width 148 height 29
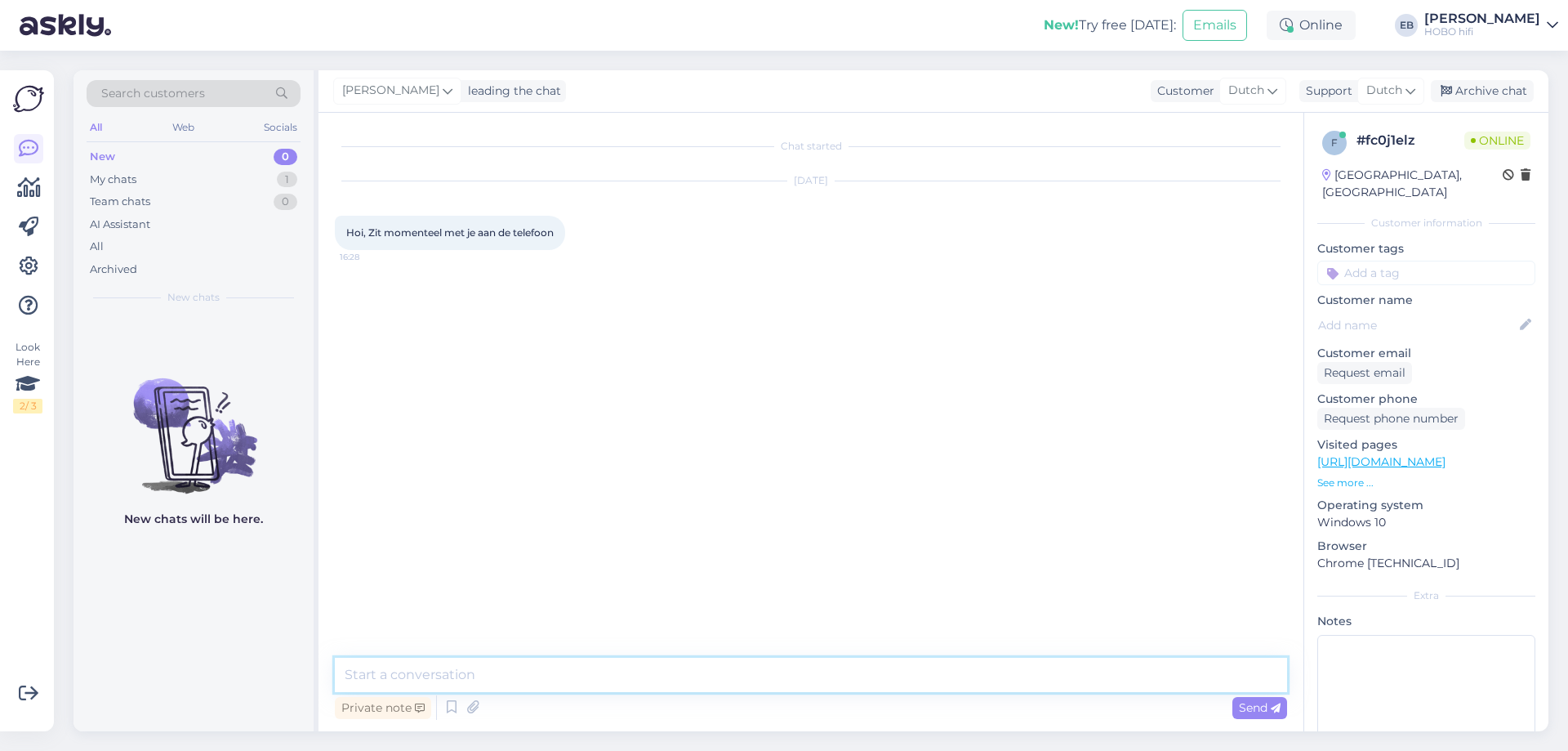
click at [622, 663] on textarea at bounding box center [811, 675] width 952 height 35
paste textarea "[URL][DOMAIN_NAME]"
type textarea "[URL][DOMAIN_NAME]"
click at [1445, 461] on link "[URL][DOMAIN_NAME]" at bounding box center [1382, 460] width 128 height 14
click at [507, 703] on div "Private note Send" at bounding box center [811, 708] width 952 height 31
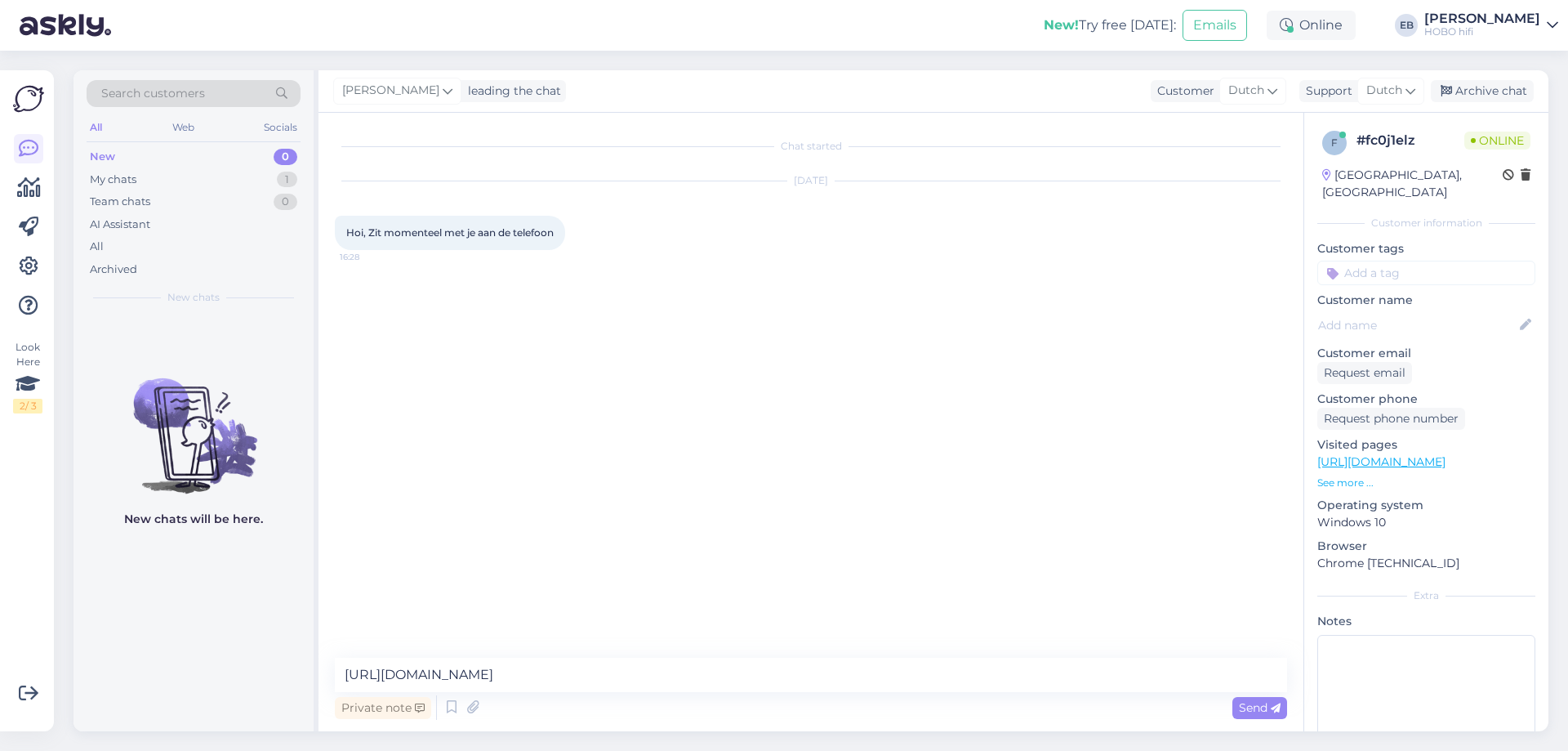
click at [521, 709] on div "Private note Send" at bounding box center [811, 708] width 952 height 31
drag, startPoint x: 814, startPoint y: 672, endPoint x: -102, endPoint y: 656, distance: 916.1
click at [0, 656] on html "New! Try free [DATE]: Emails Online Take timed break 15 mins 30 mins 1 hour 1.5…" at bounding box center [784, 376] width 1568 height 751
paste textarea
click at [1247, 420] on img at bounding box center [1254, 390] width 66 height 66
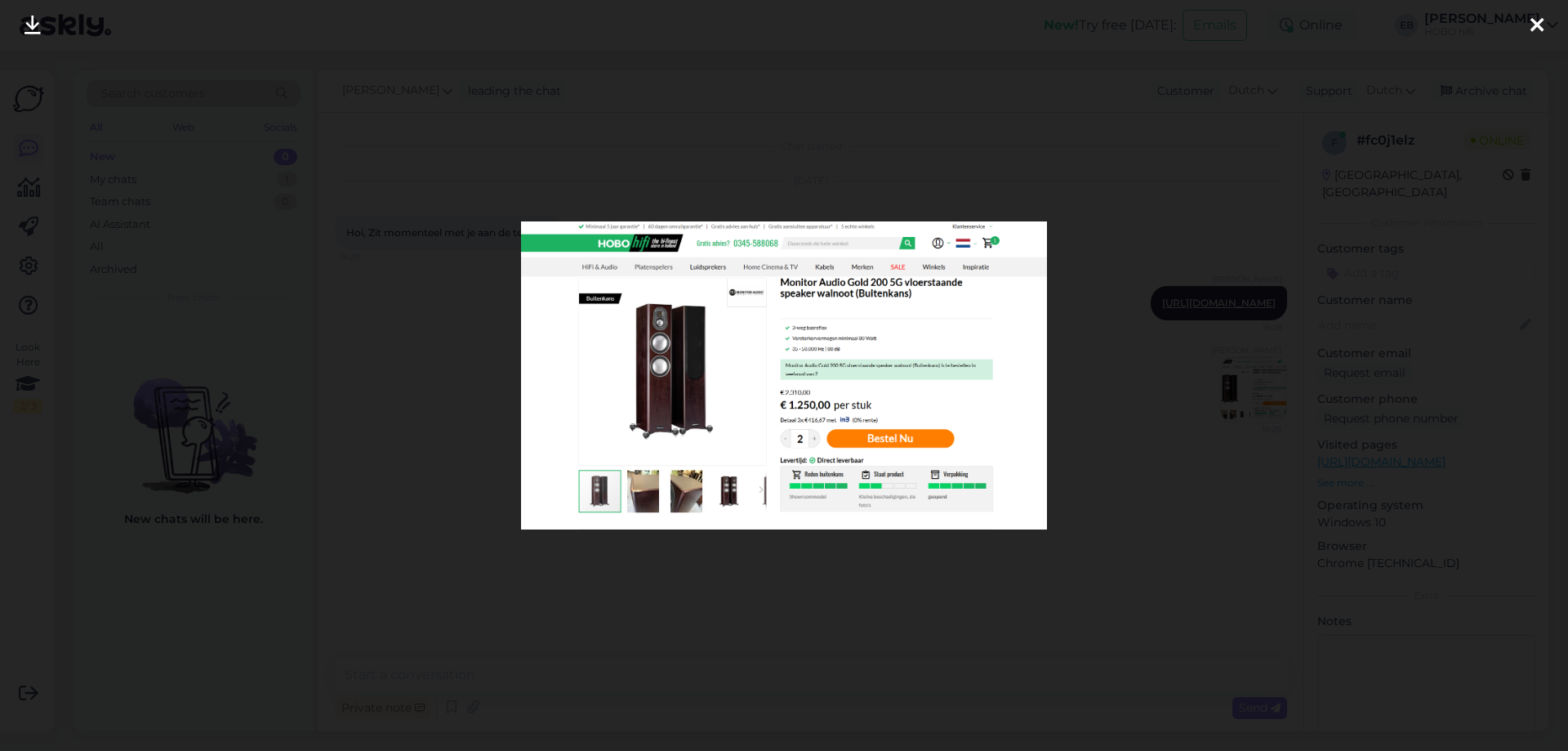
click at [1526, 28] on div at bounding box center [1537, 25] width 33 height 51
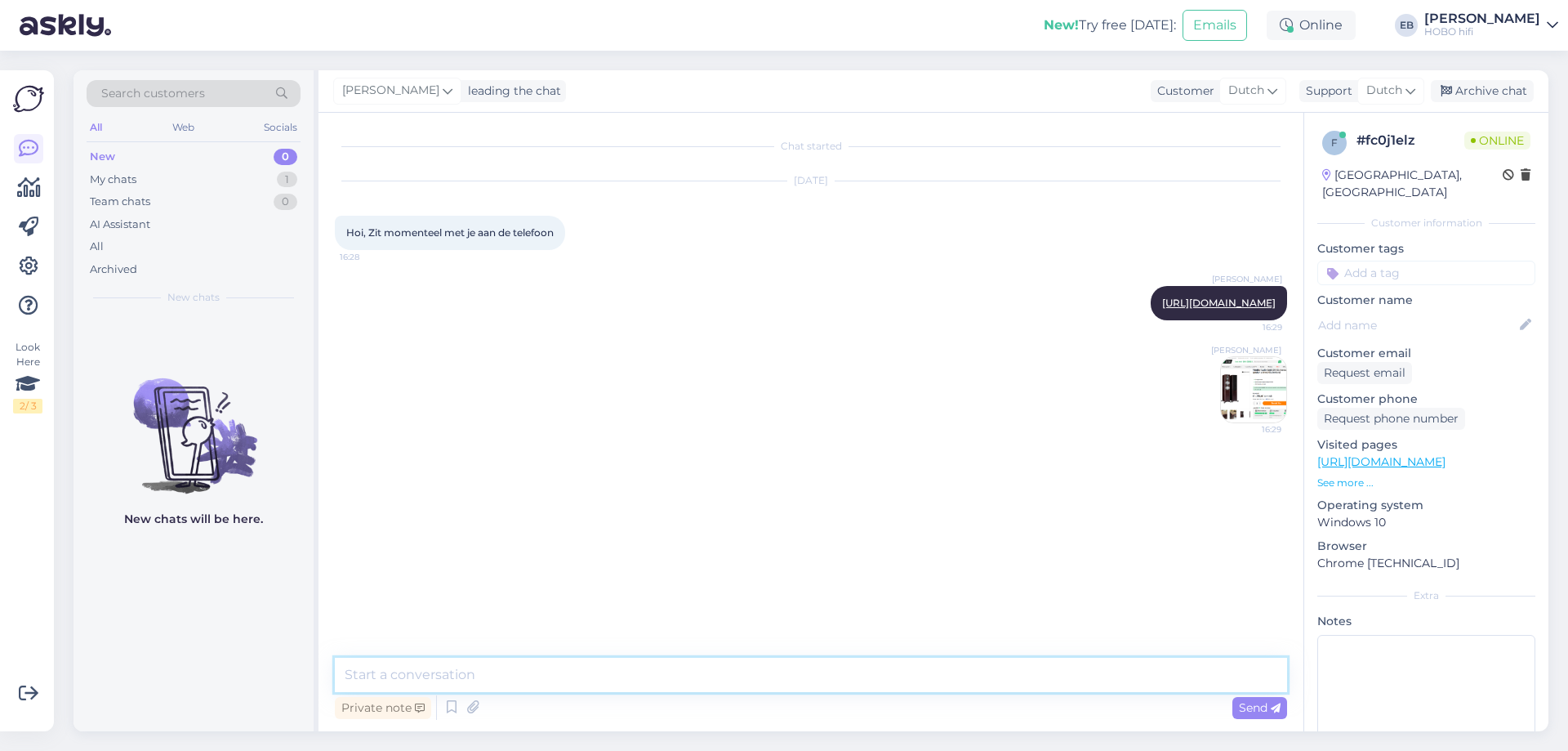
click at [469, 676] on textarea at bounding box center [811, 675] width 952 height 35
click at [496, 681] on textarea at bounding box center [811, 675] width 952 height 35
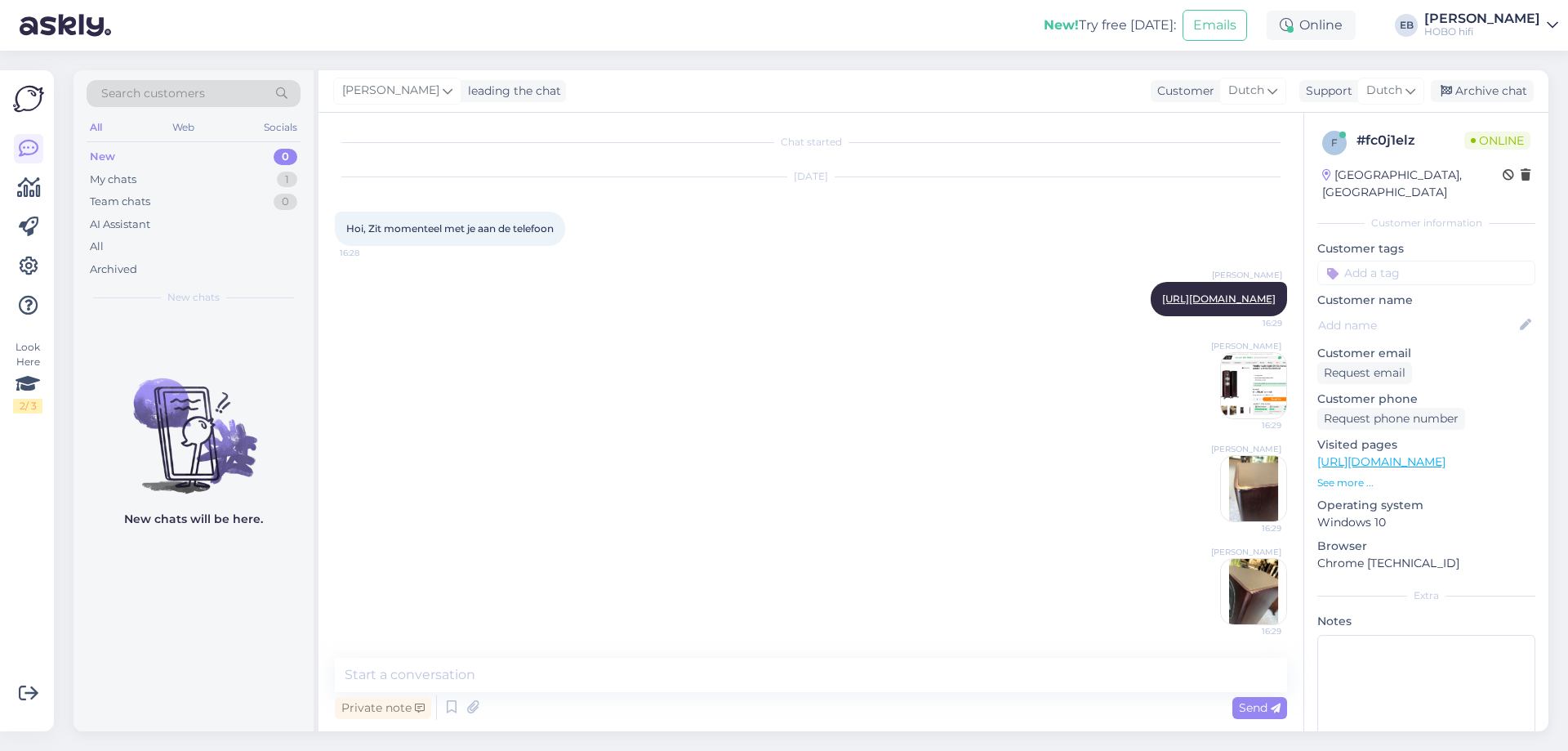
click at [1260, 476] on img at bounding box center [1254, 488] width 66 height 66
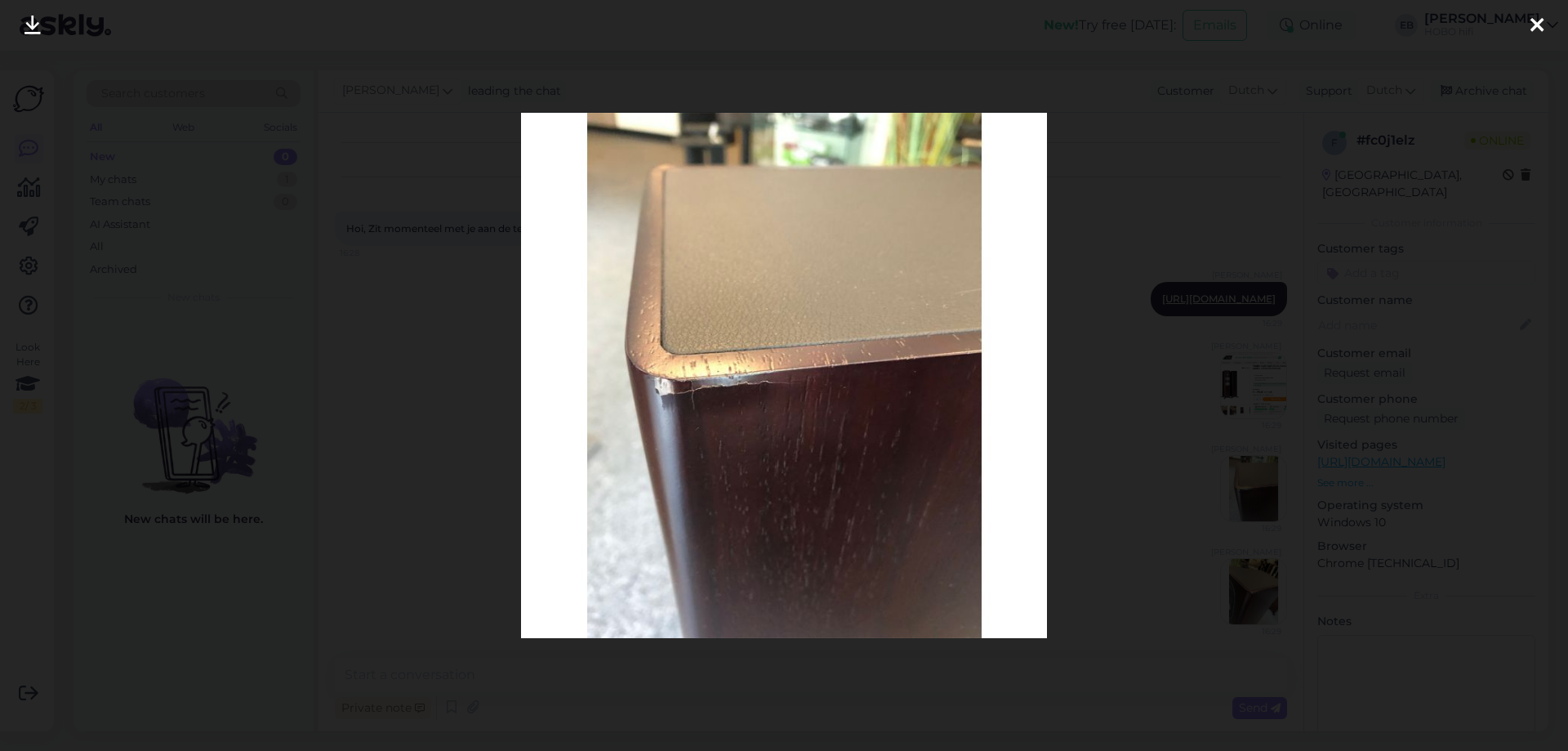
click at [1540, 20] on icon at bounding box center [1537, 26] width 14 height 21
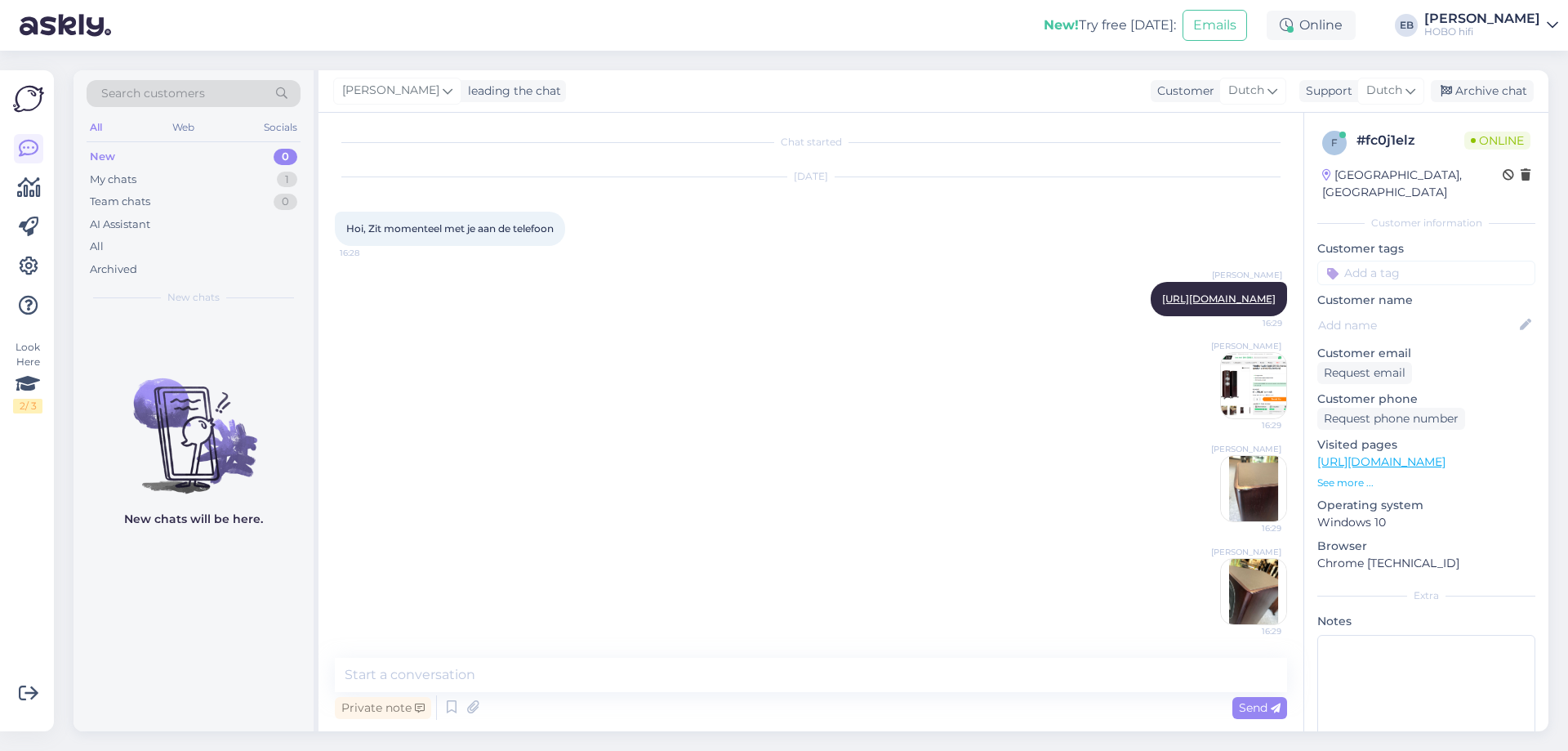
click at [1259, 588] on img at bounding box center [1254, 592] width 66 height 66
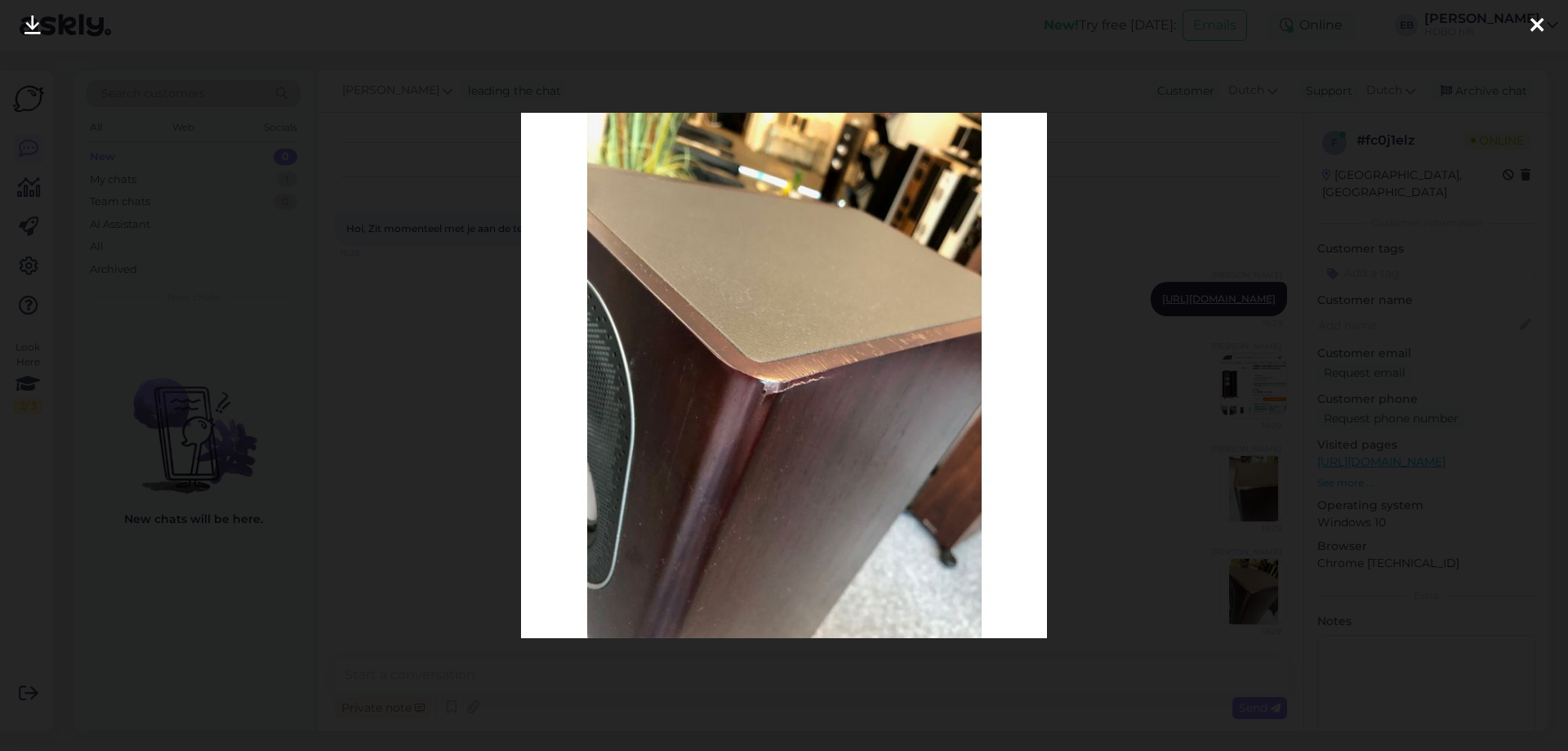
click at [1539, 23] on icon at bounding box center [1537, 26] width 14 height 21
